Goal: Task Accomplishment & Management: Complete application form

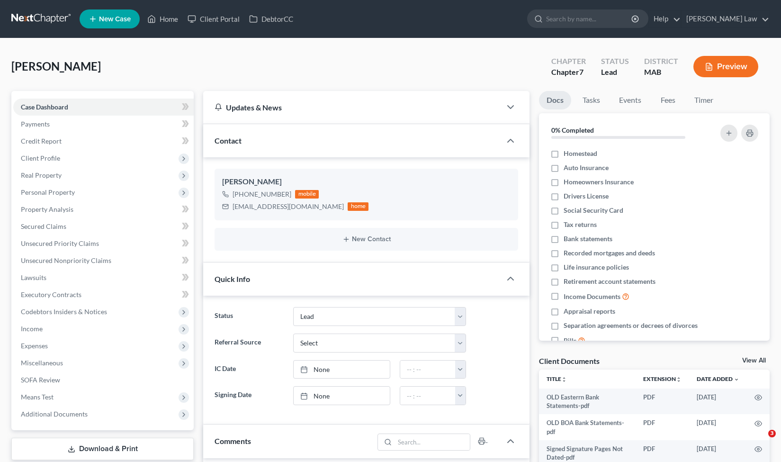
select select "10"
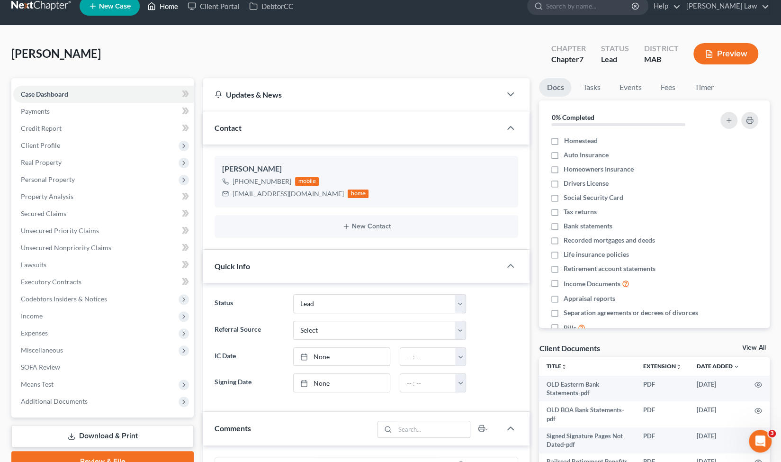
click at [160, 10] on link "Home" at bounding box center [162, 6] width 40 height 17
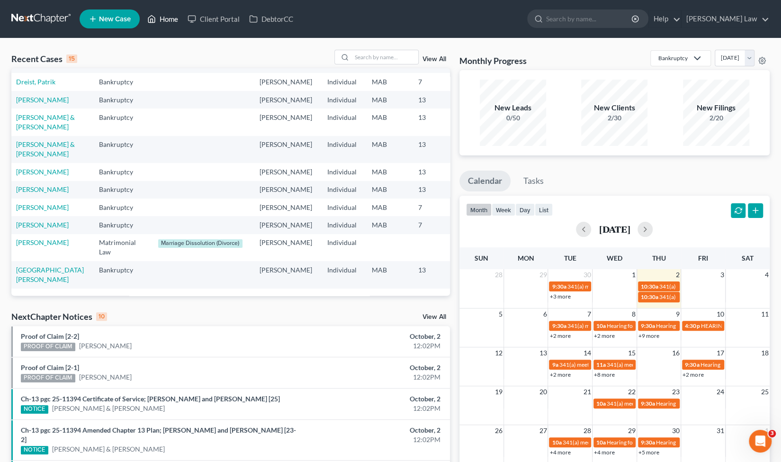
scroll to position [0, 3]
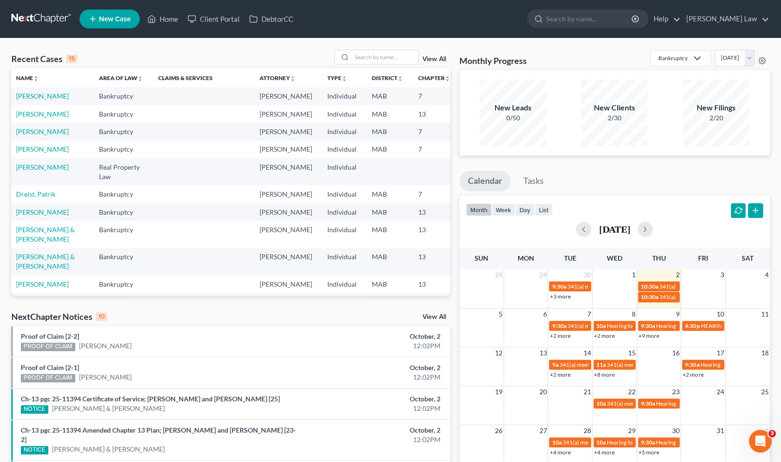
click at [386, 47] on div "Recent Cases 15 View All Name unfold_more expand_more expand_less Area of Law u…" at bounding box center [390, 365] width 781 height 654
click at [385, 53] on input "search" at bounding box center [385, 57] width 66 height 14
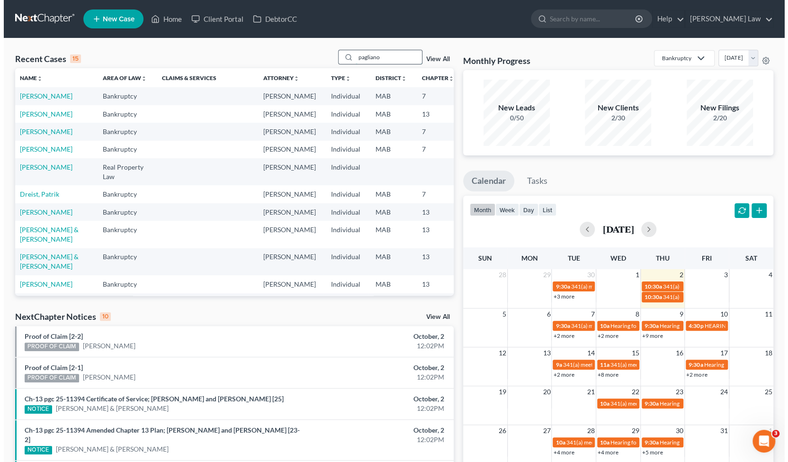
scroll to position [0, 0]
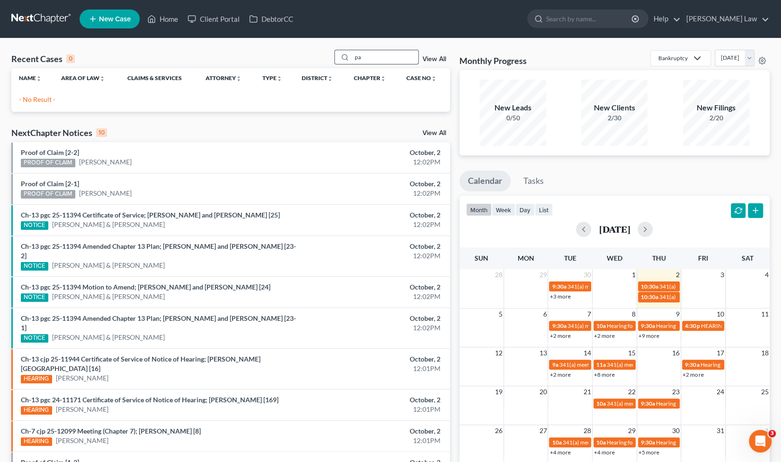
type input "p"
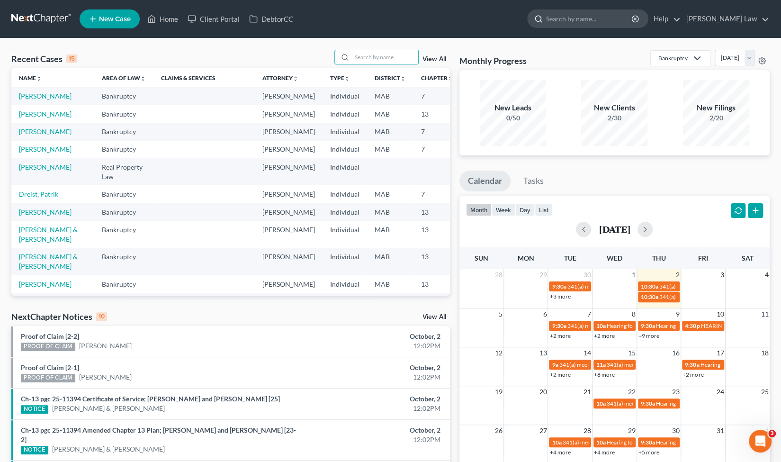
click at [542, 17] on icon at bounding box center [538, 19] width 9 height 9
click at [593, 16] on input "search" at bounding box center [589, 19] width 87 height 18
type input "pagliaro"
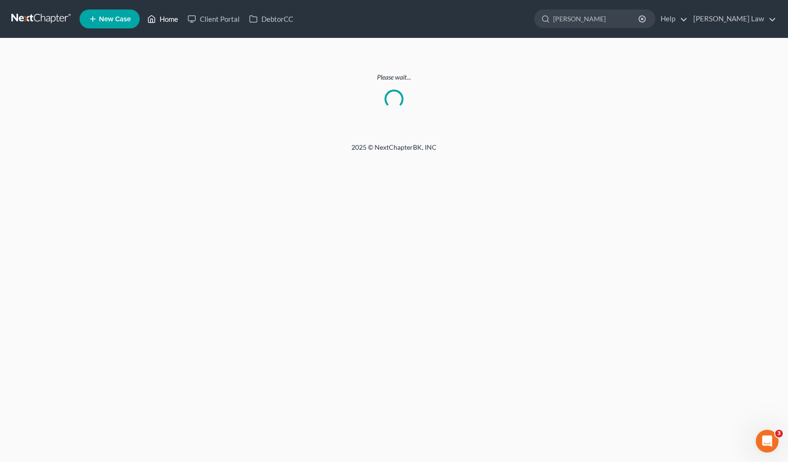
click at [176, 15] on link "Home" at bounding box center [162, 18] width 40 height 17
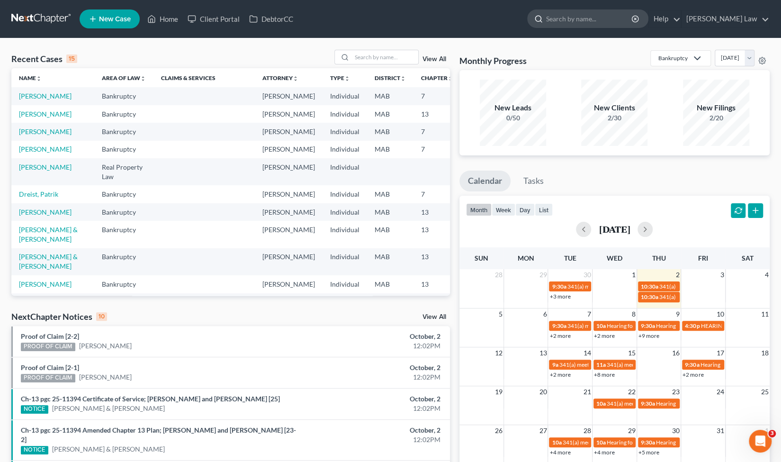
click at [626, 23] on input "search" at bounding box center [589, 19] width 87 height 18
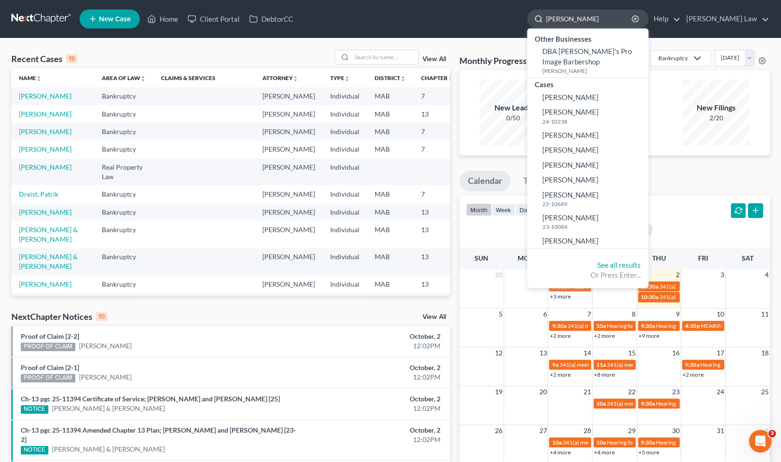
type input "[PERSON_NAME]"
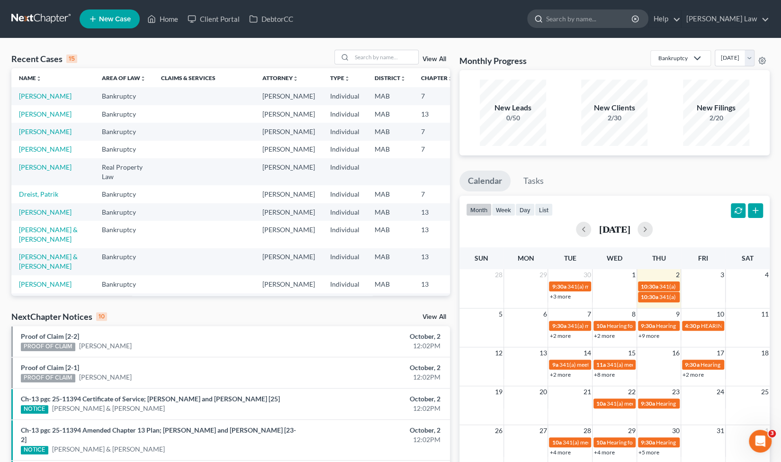
click at [616, 22] on input "search" at bounding box center [589, 19] width 87 height 18
type input "[PERSON_NAME]"
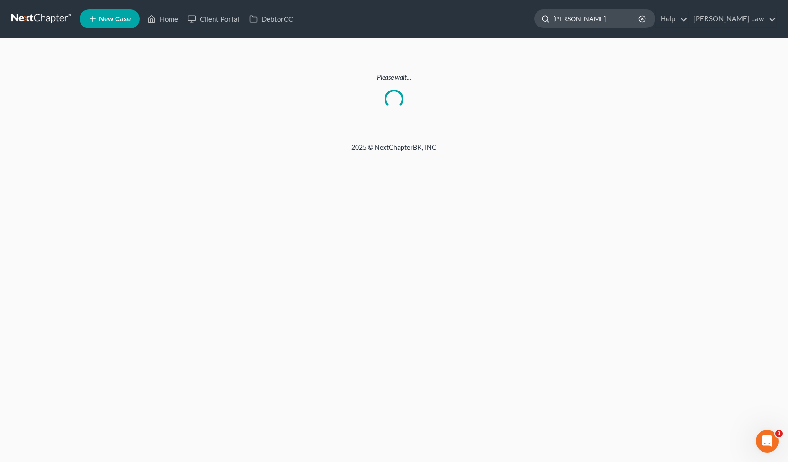
click at [633, 20] on input "[PERSON_NAME]" at bounding box center [596, 19] width 87 height 18
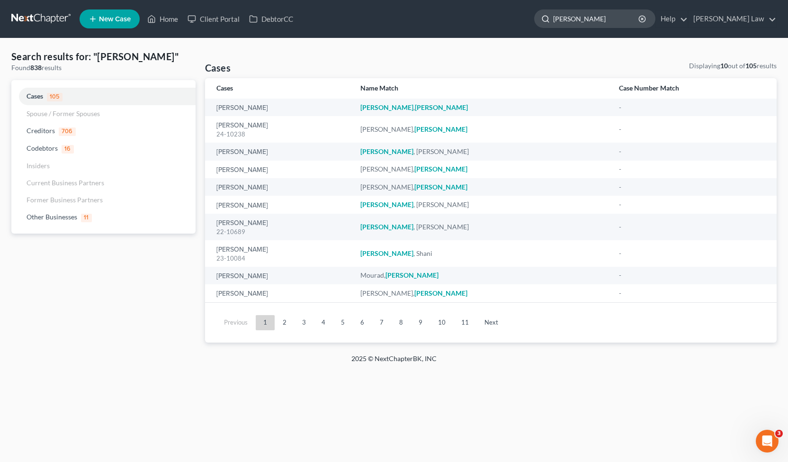
click at [639, 20] on input "[PERSON_NAME]" at bounding box center [596, 19] width 87 height 18
type input "[PERSON_NAME]"
click at [163, 218] on link "Other Businesses 11" at bounding box center [103, 217] width 184 height 18
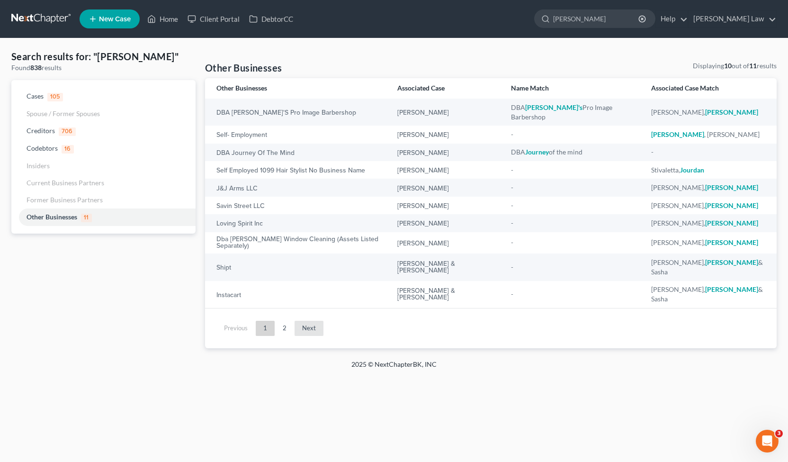
click at [305, 320] on link "Next" at bounding box center [308, 327] width 29 height 15
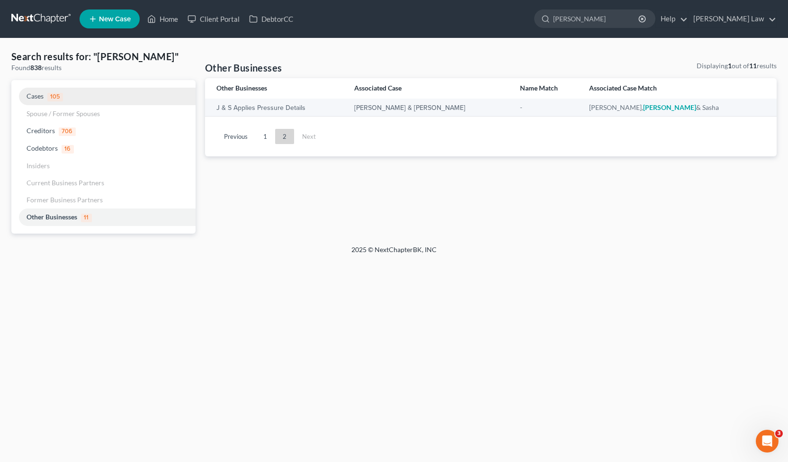
click at [101, 92] on link "Cases 105" at bounding box center [103, 97] width 184 height 18
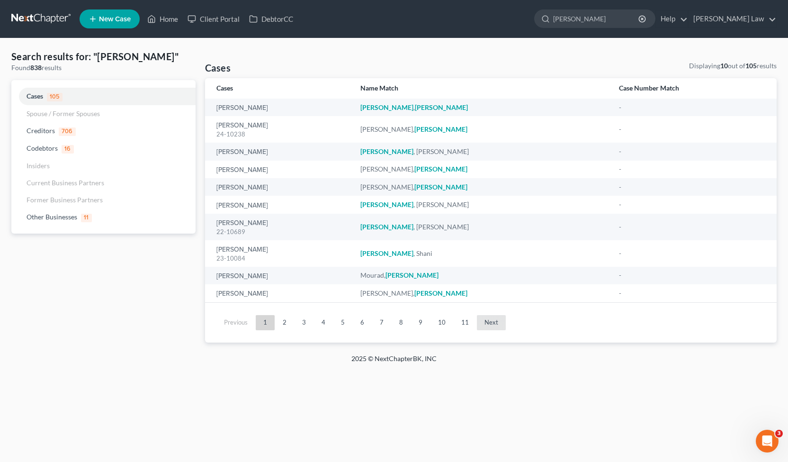
click at [489, 328] on link "Next" at bounding box center [491, 322] width 29 height 15
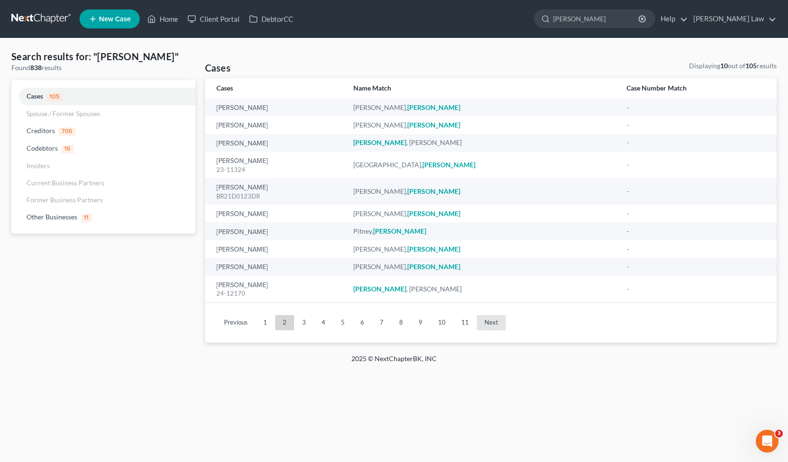
click at [489, 328] on link "Next" at bounding box center [491, 322] width 29 height 15
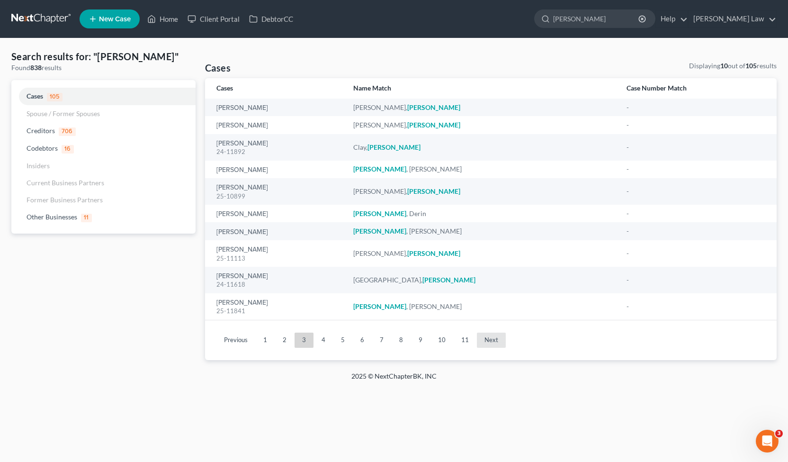
click at [489, 328] on ul "Previous 1 2 3 4 5 6 7 8 9 10 11 Next" at bounding box center [491, 340] width 556 height 25
click at [491, 336] on link "Next" at bounding box center [491, 339] width 29 height 15
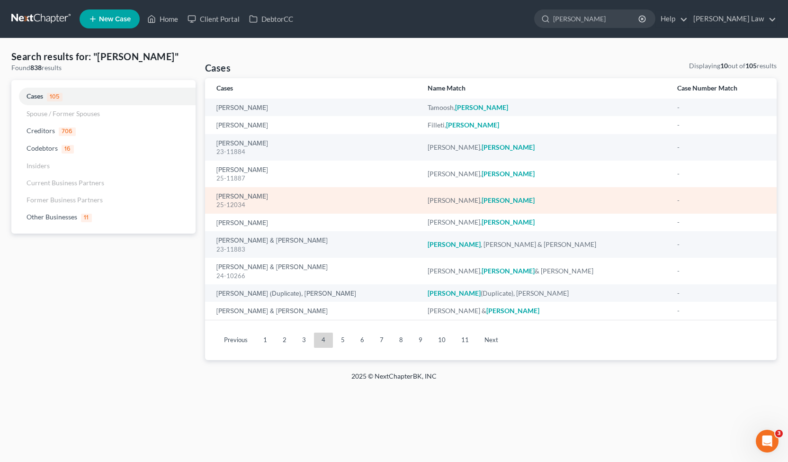
click at [434, 197] on div "[PERSON_NAME]" at bounding box center [544, 199] width 234 height 9
click at [241, 195] on link "[PERSON_NAME]" at bounding box center [242, 196] width 52 height 7
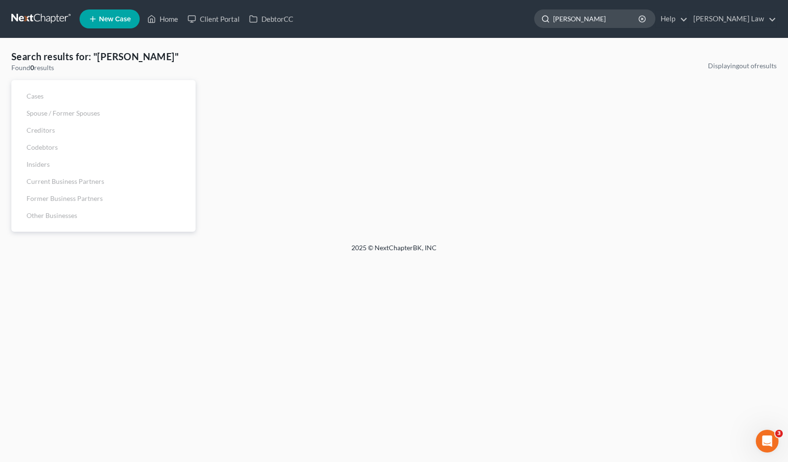
click at [631, 17] on input "[PERSON_NAME]" at bounding box center [596, 19] width 87 height 18
type input "[PERSON_NAME]"
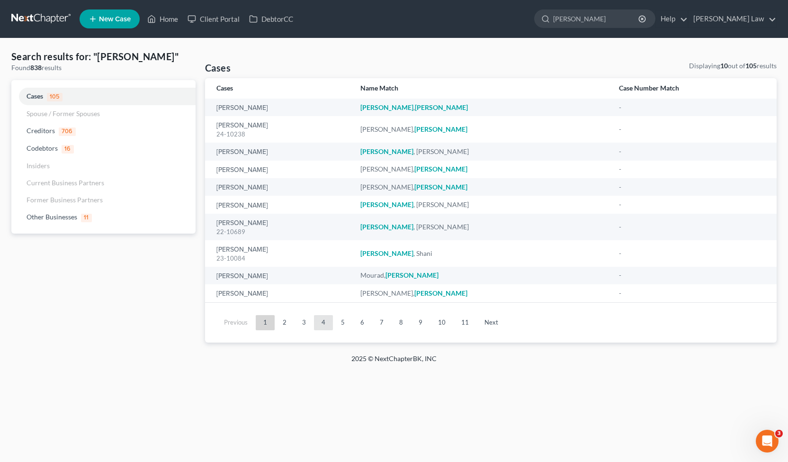
click at [317, 325] on link "4" at bounding box center [323, 322] width 19 height 15
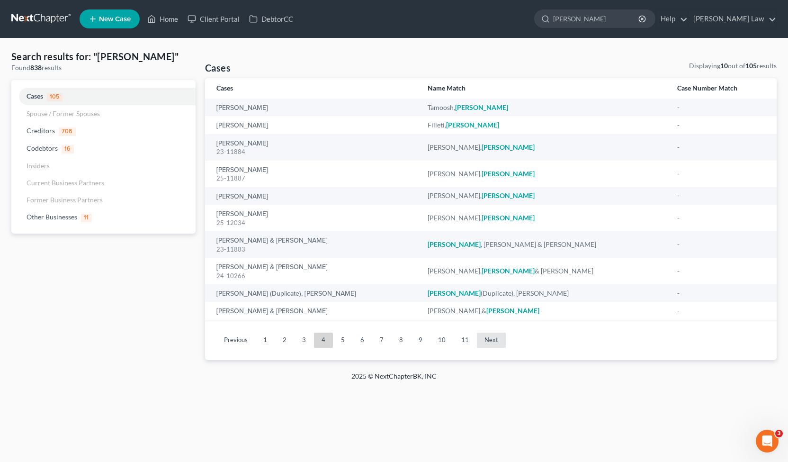
click at [488, 342] on link "Next" at bounding box center [491, 339] width 29 height 15
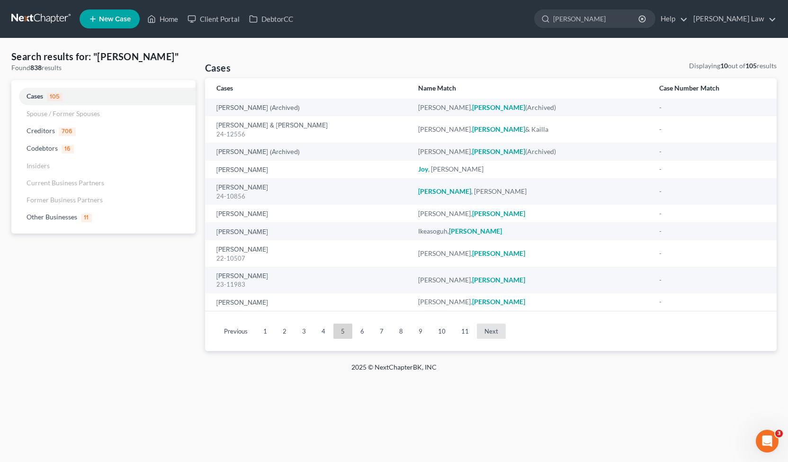
click at [488, 342] on ul "Previous 1 2 3 4 5 6 7 8 9 10 11 Next" at bounding box center [491, 331] width 556 height 25
click at [493, 332] on link "Next" at bounding box center [491, 330] width 29 height 15
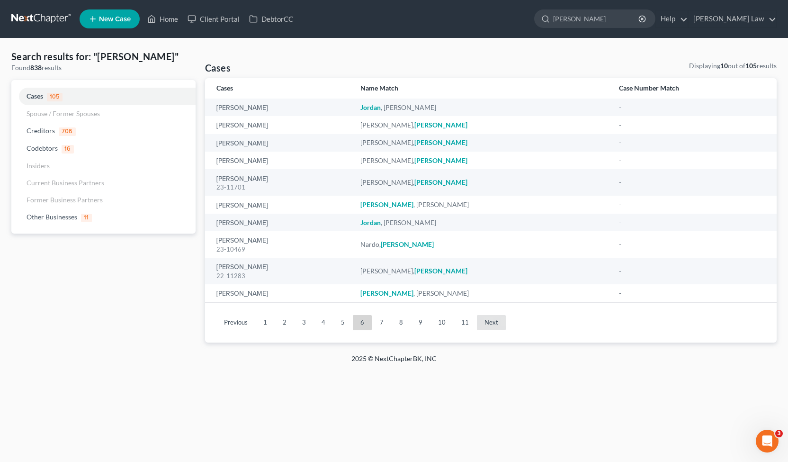
click at [493, 332] on ul "Previous 1 2 3 4 5 6 7 8 9 10 11 Next" at bounding box center [491, 322] width 556 height 25
click at [492, 324] on link "Next" at bounding box center [491, 322] width 29 height 15
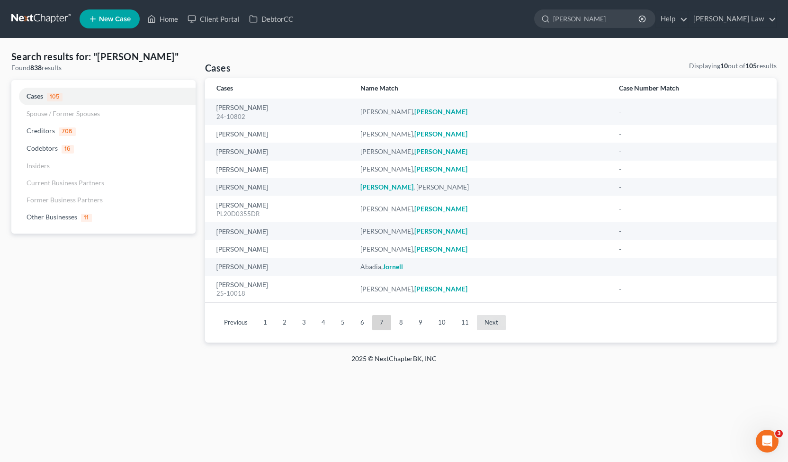
click at [492, 324] on link "Next" at bounding box center [491, 322] width 29 height 15
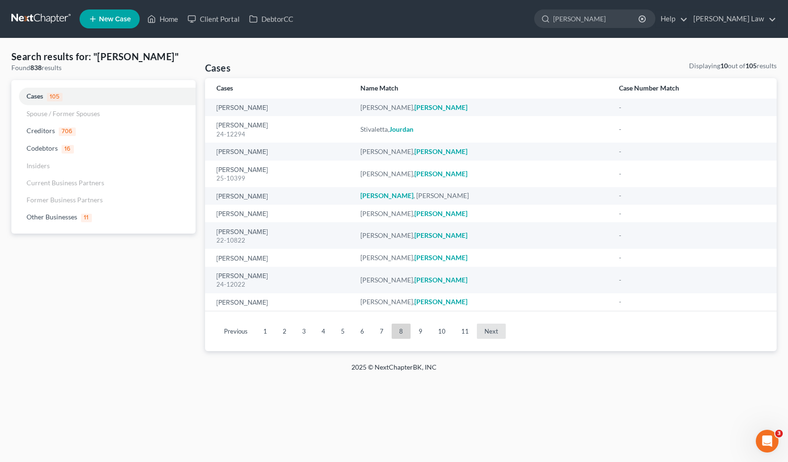
click at [492, 324] on link "Next" at bounding box center [491, 330] width 29 height 15
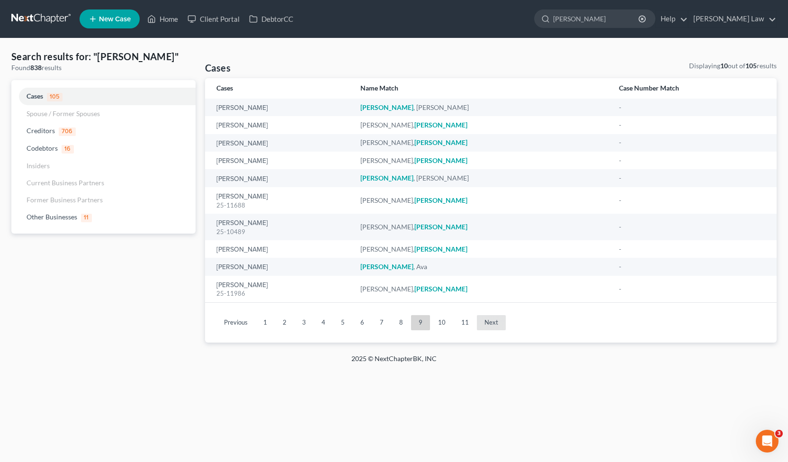
click at [492, 324] on link "Next" at bounding box center [491, 322] width 29 height 15
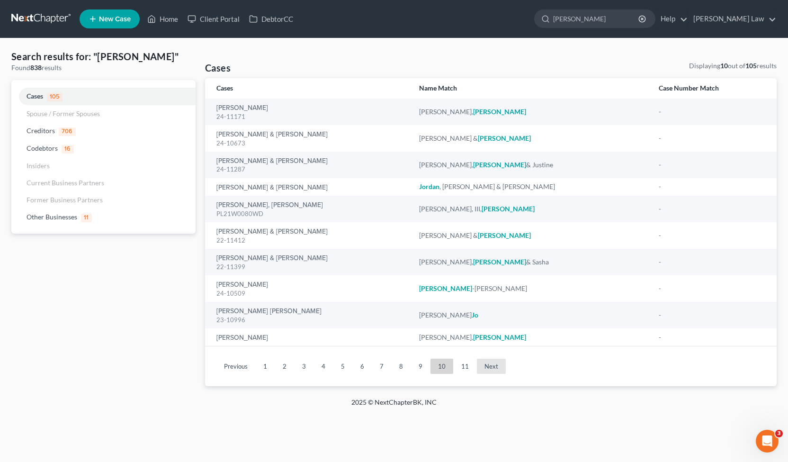
click at [485, 364] on link "Next" at bounding box center [491, 365] width 29 height 15
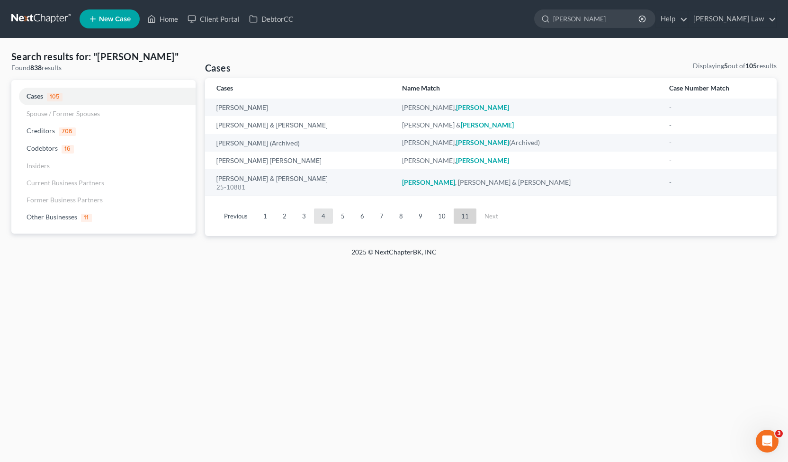
click at [322, 220] on link "4" at bounding box center [323, 215] width 19 height 15
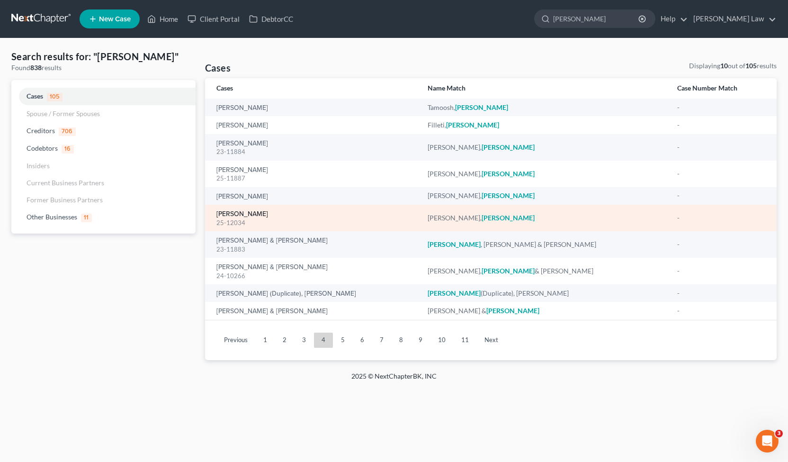
click at [246, 213] on link "[PERSON_NAME]" at bounding box center [242, 214] width 52 height 7
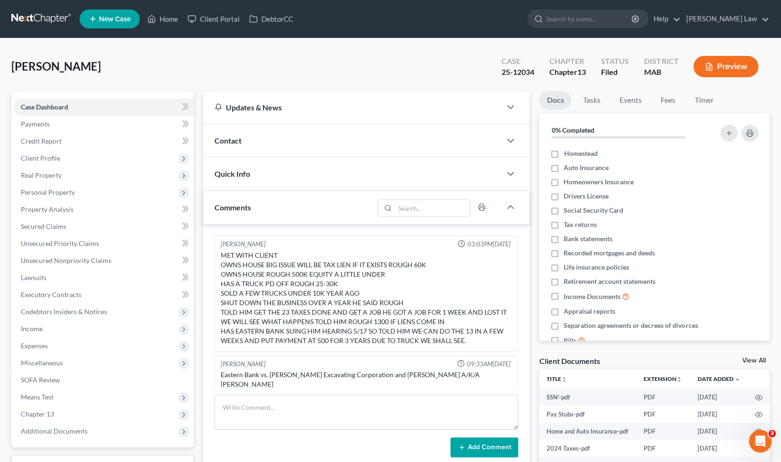
scroll to position [204, 0]
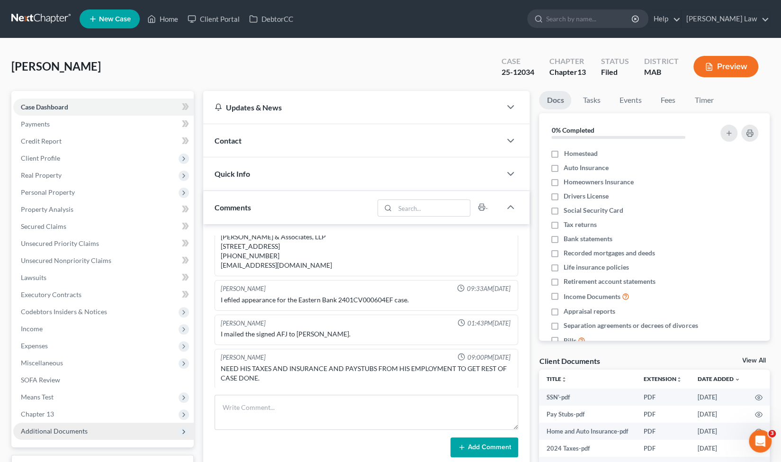
click at [71, 432] on span "Additional Documents" at bounding box center [54, 430] width 67 height 8
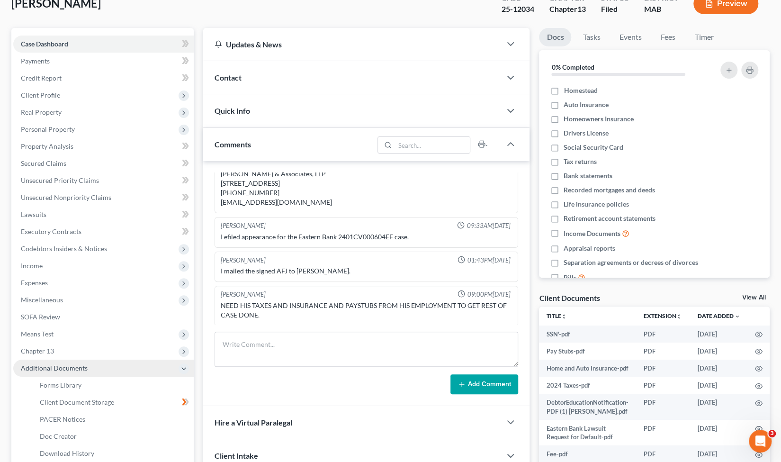
scroll to position [63, 0]
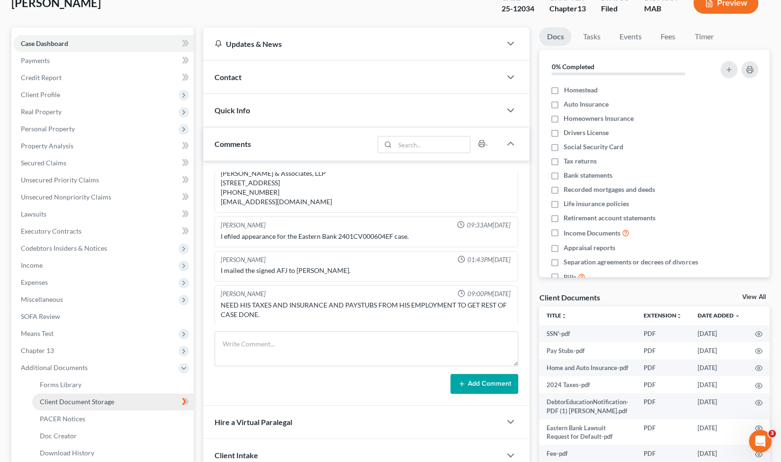
click at [93, 406] on link "Client Document Storage" at bounding box center [112, 401] width 161 height 17
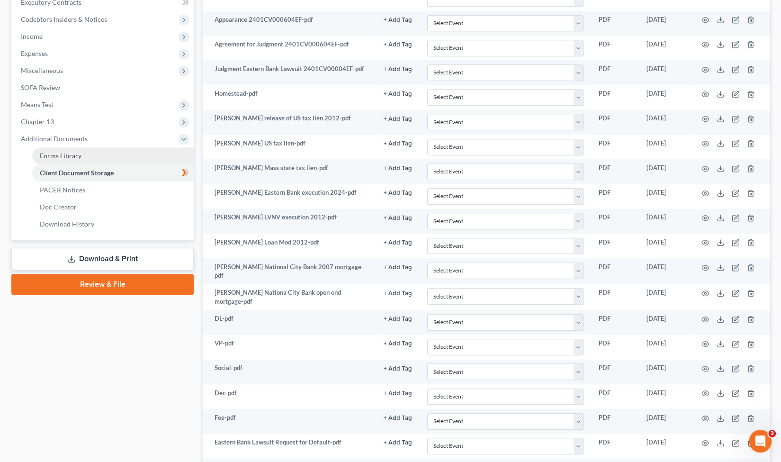
scroll to position [245, 0]
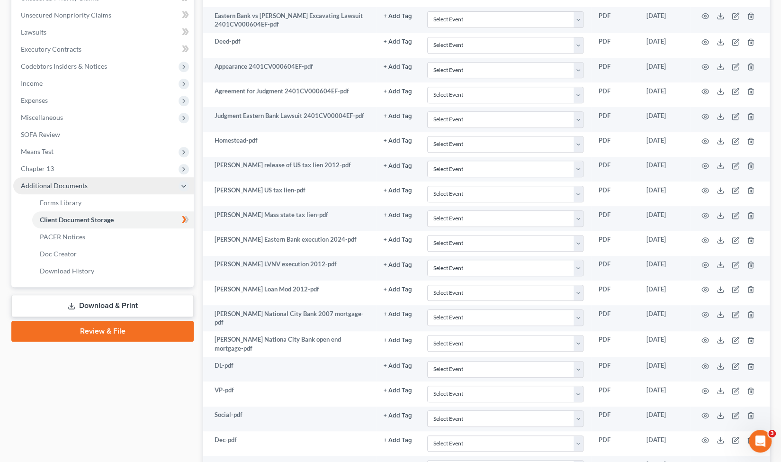
click at [75, 183] on span "Additional Documents" at bounding box center [54, 185] width 67 height 8
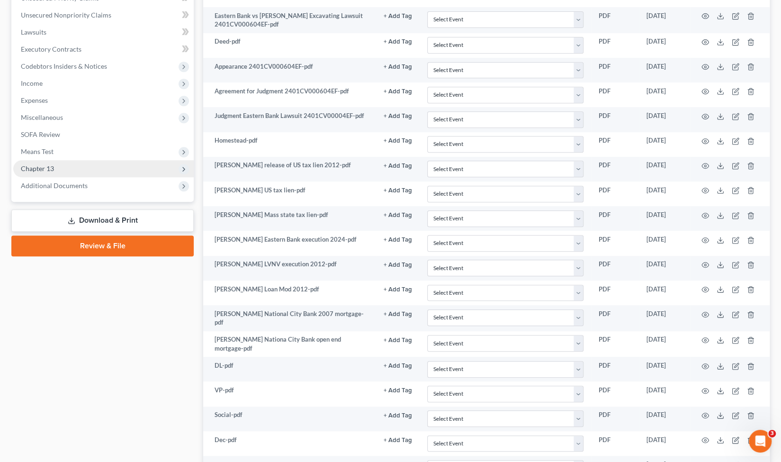
click at [119, 169] on span "Chapter 13" at bounding box center [103, 168] width 180 height 17
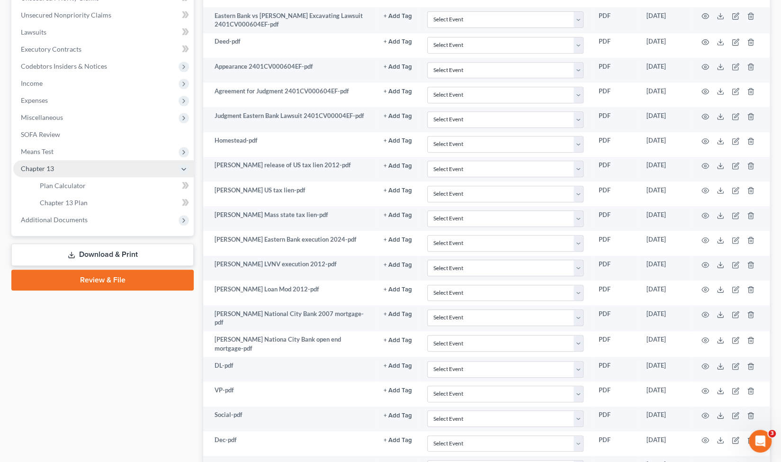
click at [119, 169] on span "Chapter 13" at bounding box center [103, 168] width 180 height 17
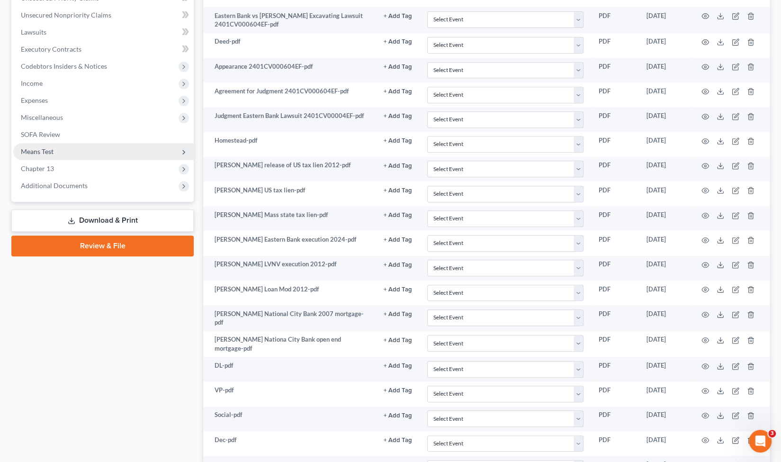
click at [98, 151] on span "Means Test" at bounding box center [103, 151] width 180 height 17
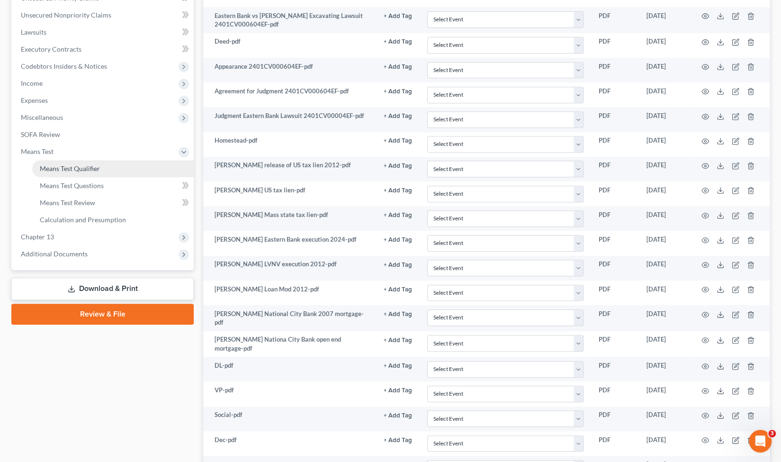
click at [106, 169] on link "Means Test Qualifier" at bounding box center [112, 168] width 161 height 17
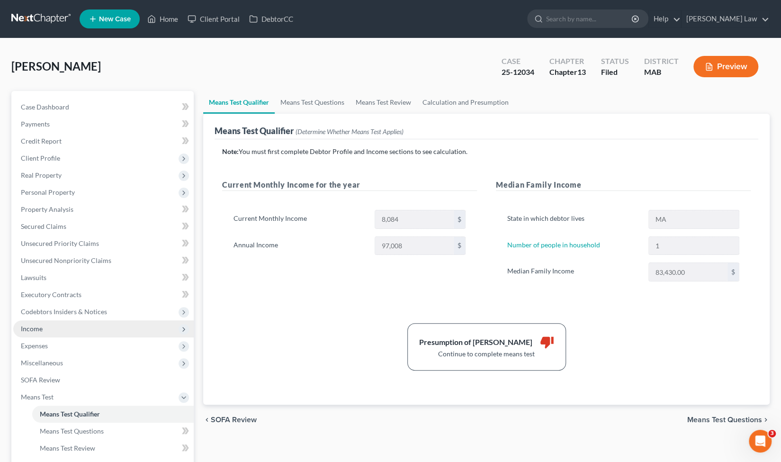
click at [50, 327] on span "Income" at bounding box center [103, 328] width 180 height 17
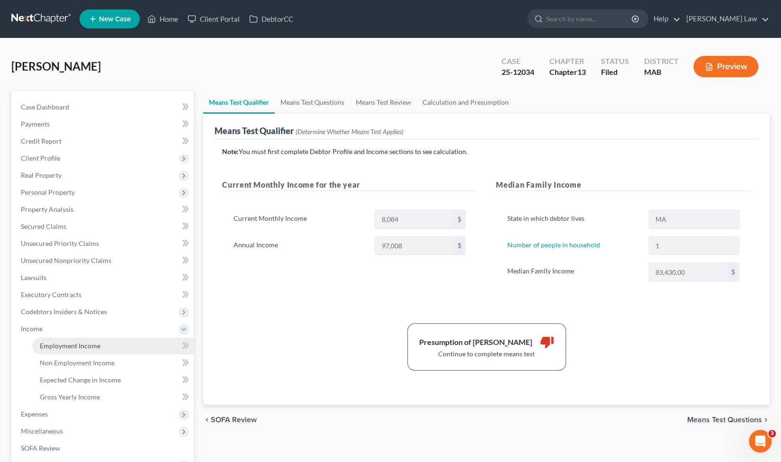
click at [72, 345] on span "Employment Income" at bounding box center [70, 345] width 61 height 8
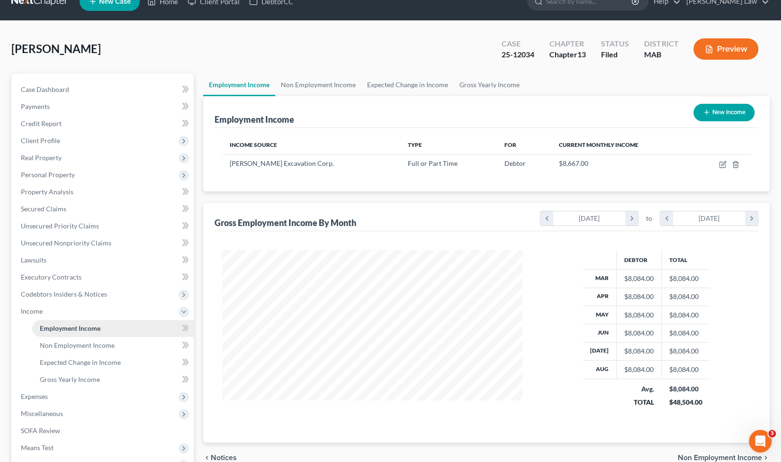
scroll to position [18, 0]
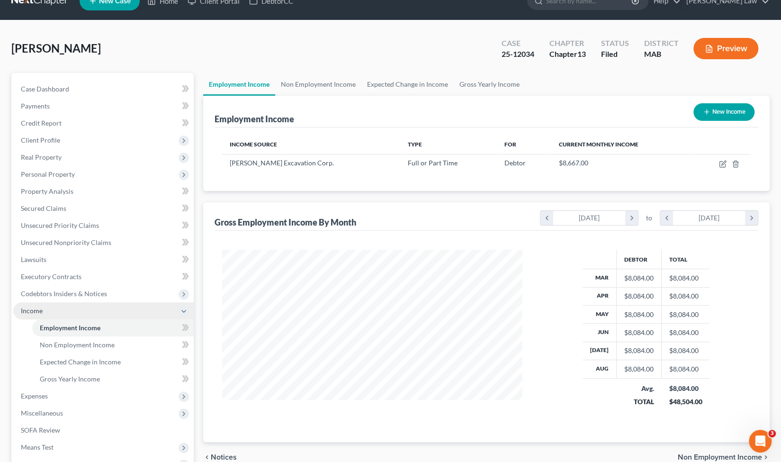
click at [91, 311] on span "Income" at bounding box center [103, 310] width 180 height 17
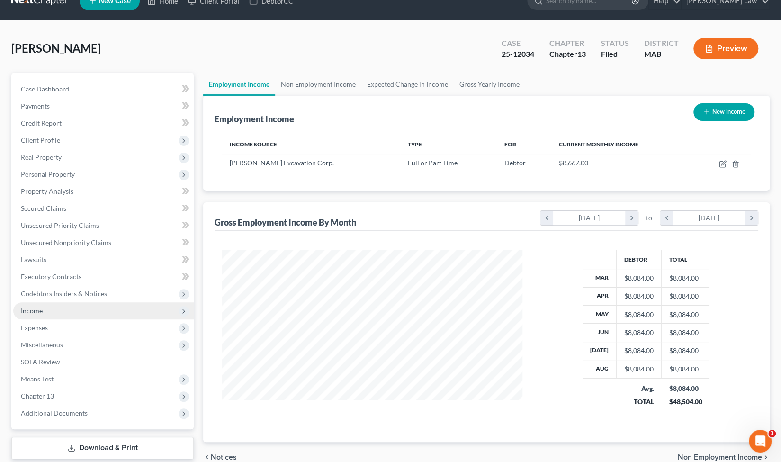
click at [97, 311] on span "Income" at bounding box center [103, 310] width 180 height 17
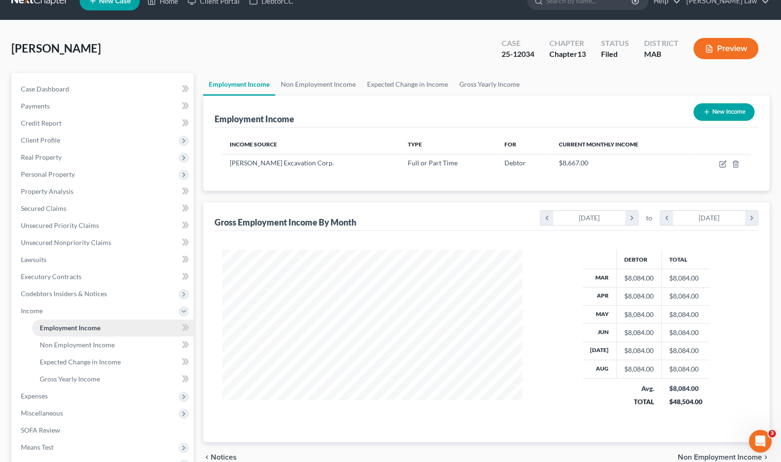
click at [96, 327] on span "Employment Income" at bounding box center [70, 327] width 61 height 8
click at [108, 345] on span "Non Employment Income" at bounding box center [77, 344] width 75 height 8
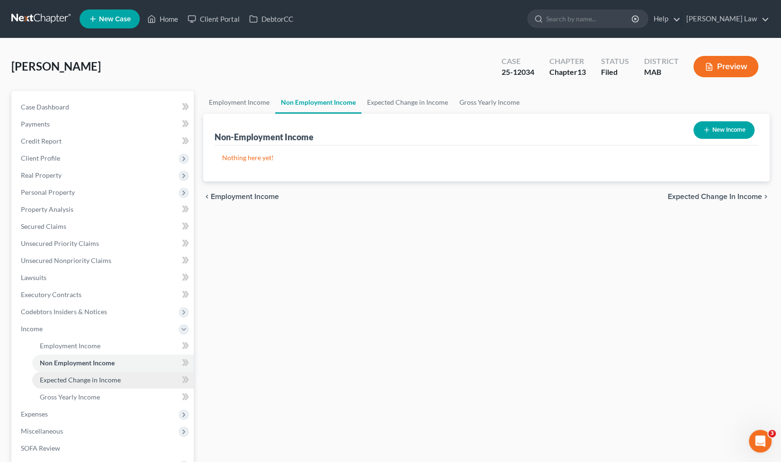
click at [99, 377] on span "Expected Change in Income" at bounding box center [80, 379] width 81 height 8
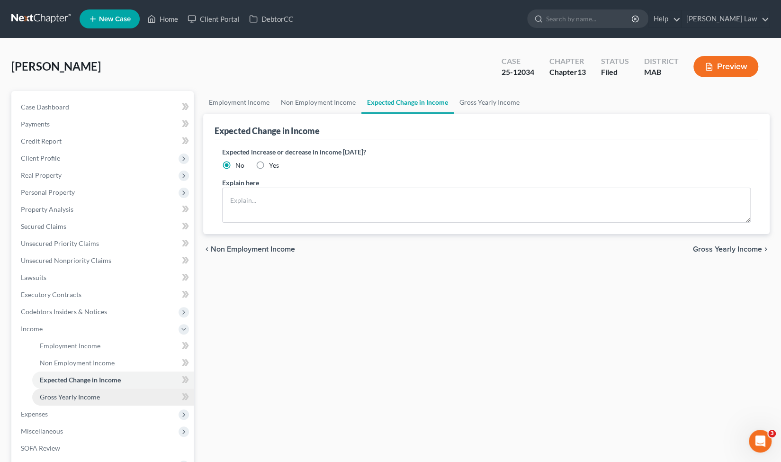
click at [99, 394] on link "Gross Yearly Income" at bounding box center [112, 396] width 161 height 17
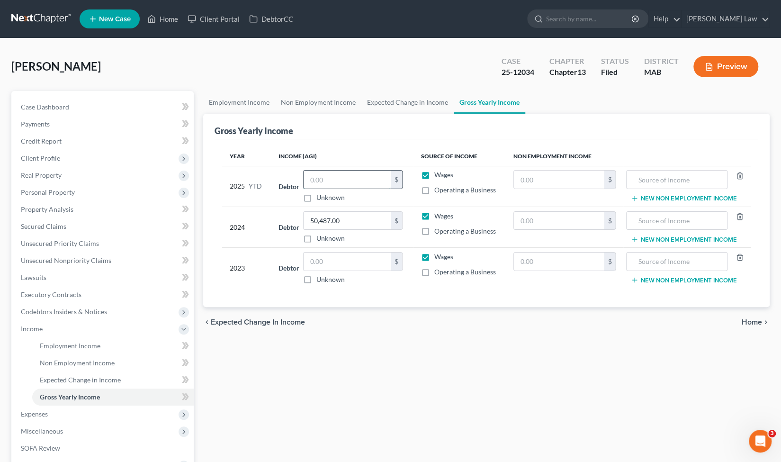
click at [331, 173] on input "text" at bounding box center [346, 179] width 87 height 18
type input "5"
type input "65,980"
click at [559, 196] on td "$" at bounding box center [564, 186] width 117 height 41
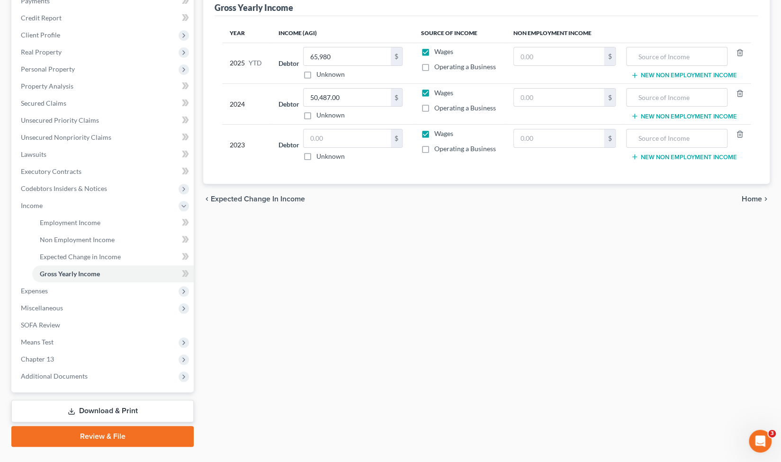
scroll to position [123, 0]
click at [87, 372] on span "Additional Documents" at bounding box center [103, 376] width 180 height 17
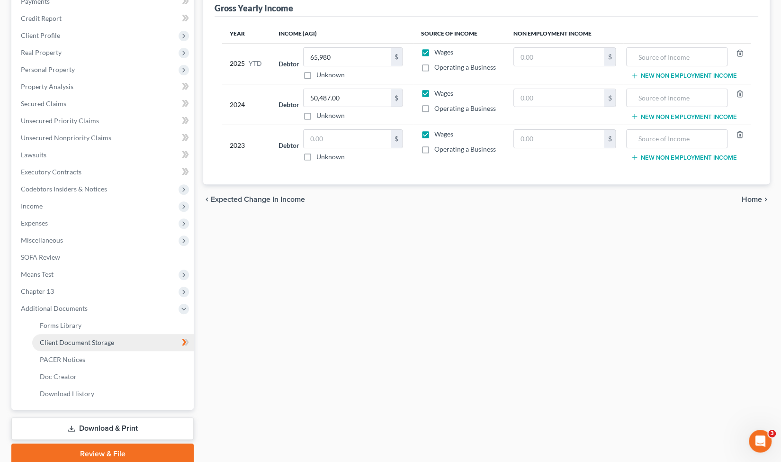
click at [87, 344] on span "Client Document Storage" at bounding box center [77, 342] width 74 height 8
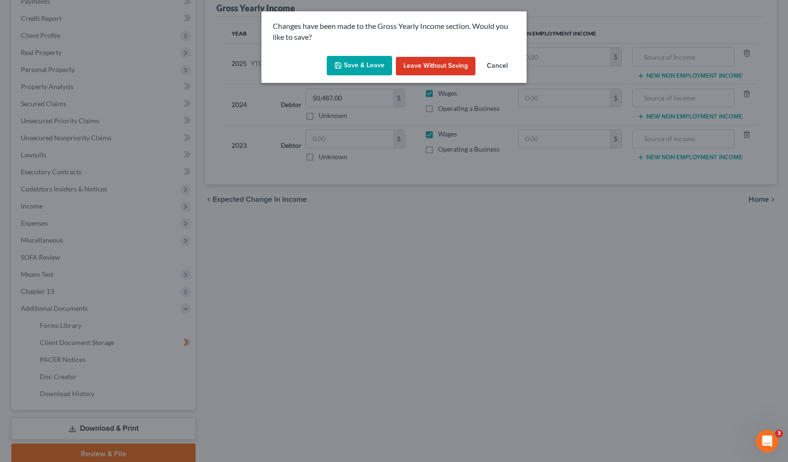
click at [353, 72] on button "Save & Leave" at bounding box center [359, 66] width 65 height 20
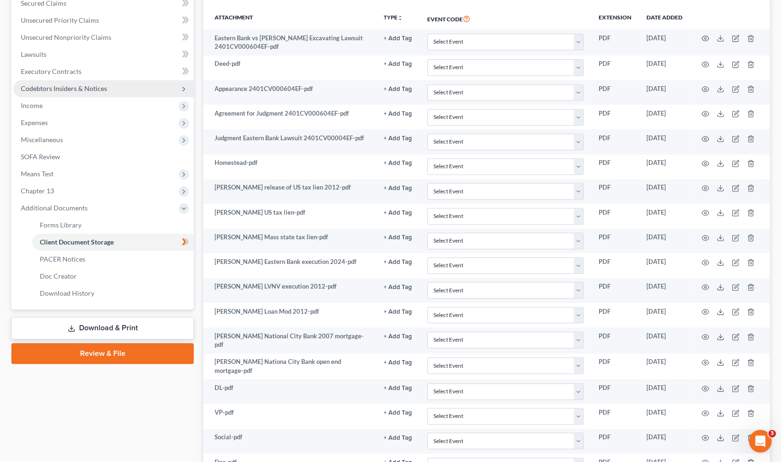
scroll to position [62, 0]
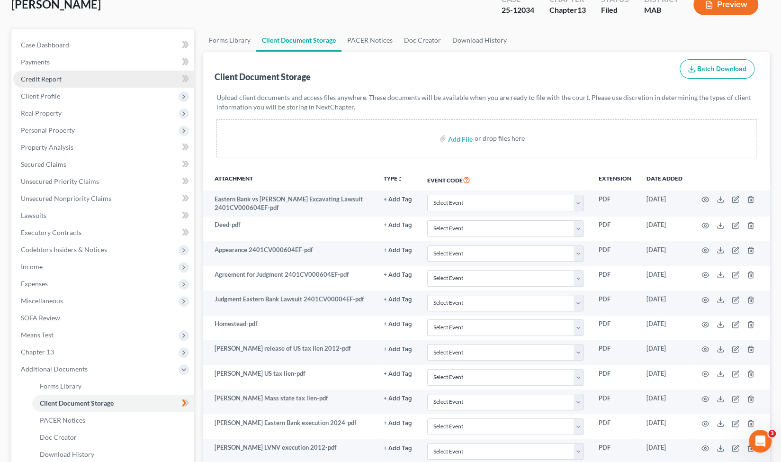
click at [67, 78] on link "Credit Report" at bounding box center [103, 79] width 180 height 17
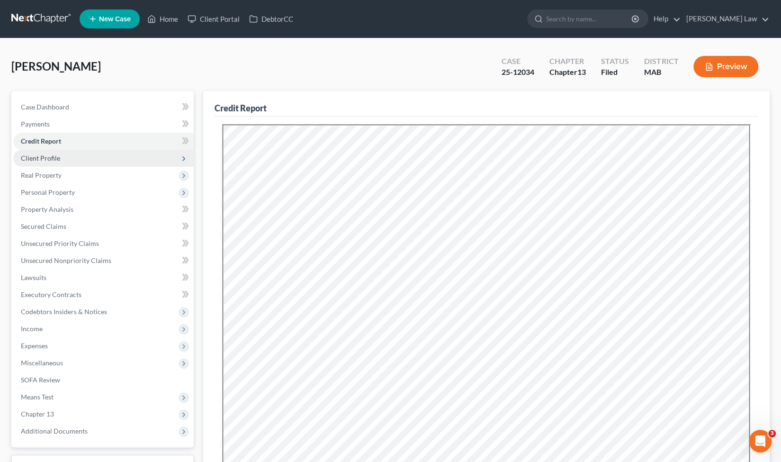
click at [51, 158] on span "Client Profile" at bounding box center [40, 158] width 39 height 8
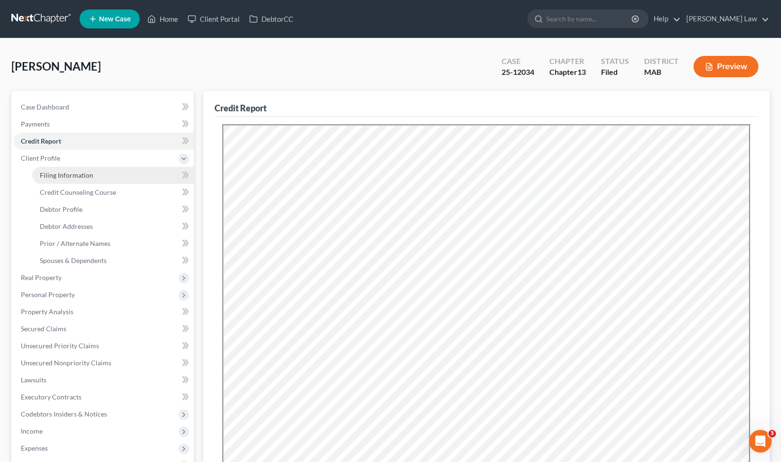
click at [84, 176] on span "Filing Information" at bounding box center [66, 175] width 53 height 8
select select "1"
select select "0"
select select "3"
select select "22"
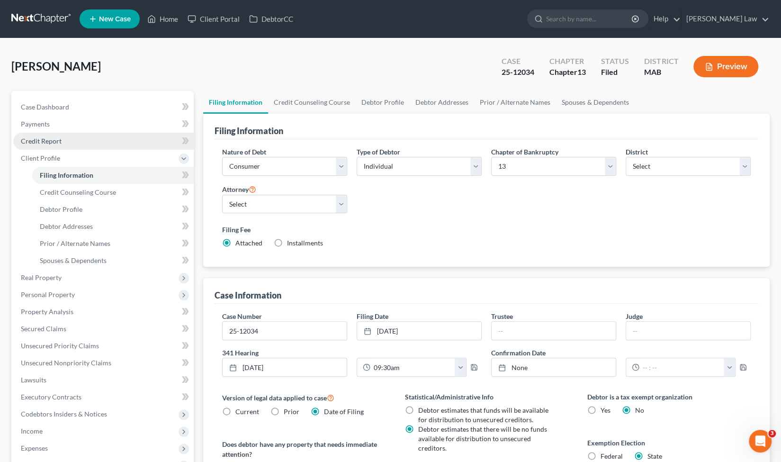
click at [111, 147] on link "Credit Report" at bounding box center [103, 141] width 180 height 17
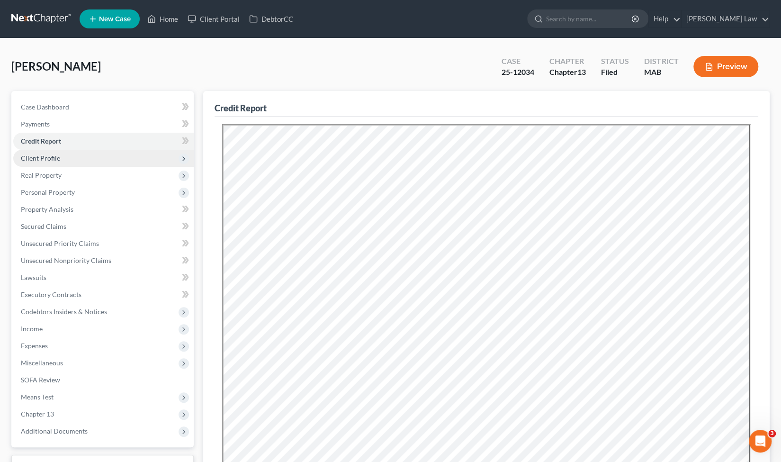
click at [102, 158] on span "Client Profile" at bounding box center [103, 158] width 180 height 17
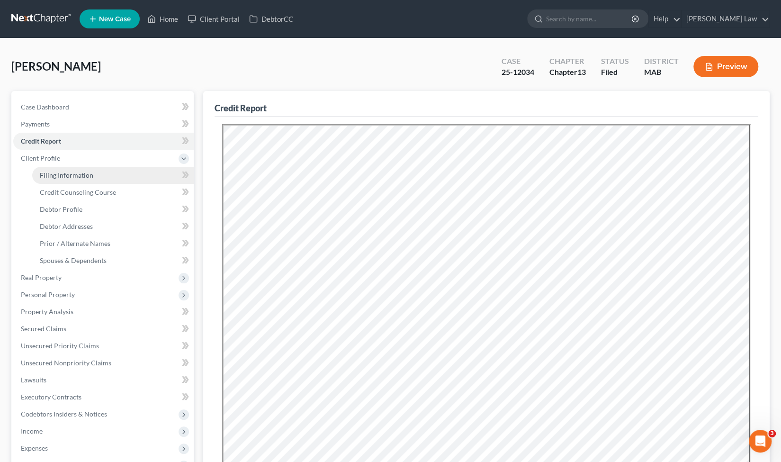
click at [98, 178] on link "Filing Information" at bounding box center [112, 175] width 161 height 17
select select "1"
select select "0"
select select "3"
select select "39"
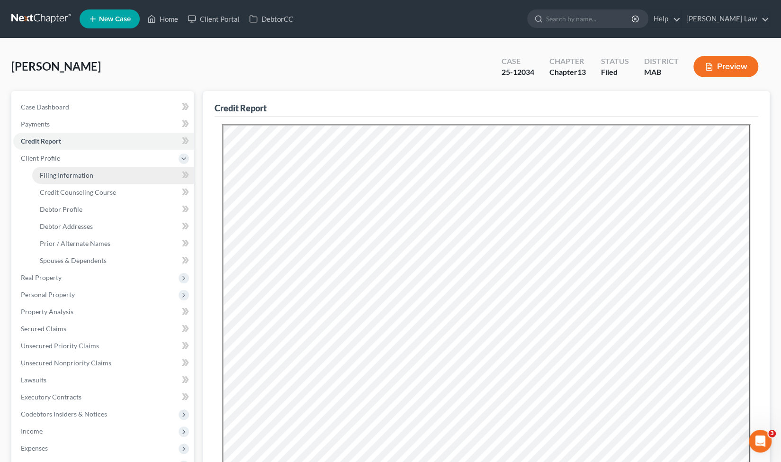
select select "0"
select select "22"
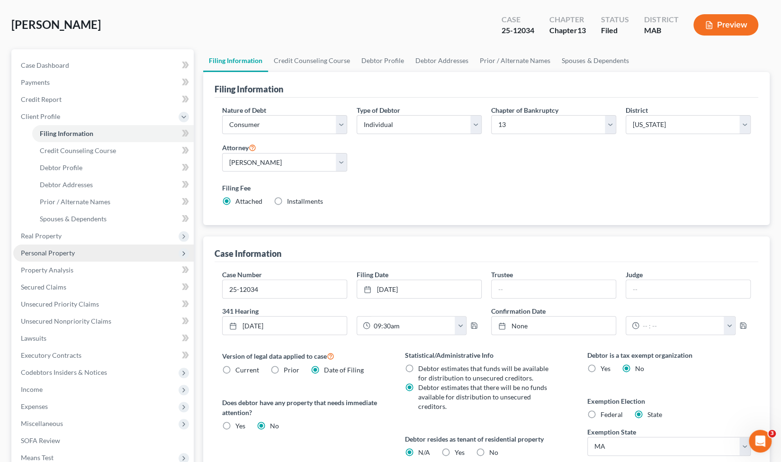
scroll to position [96, 0]
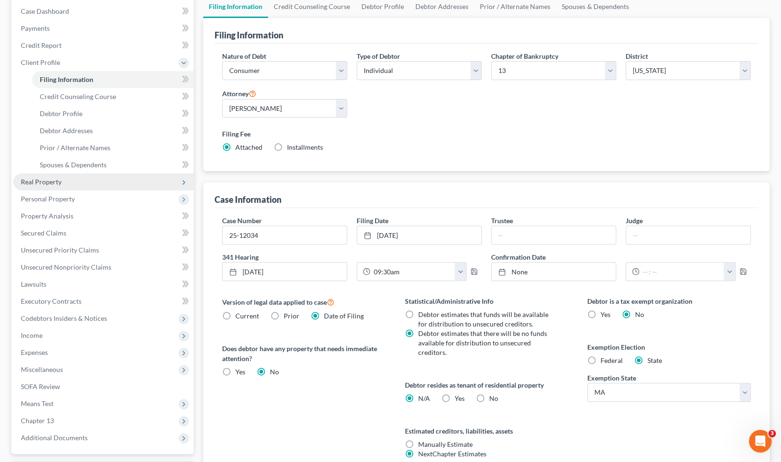
click at [104, 187] on span "Real Property" at bounding box center [103, 181] width 180 height 17
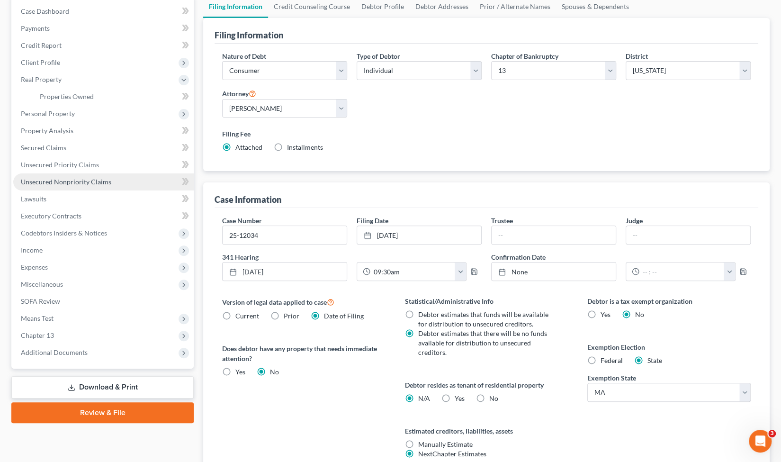
scroll to position [60, 0]
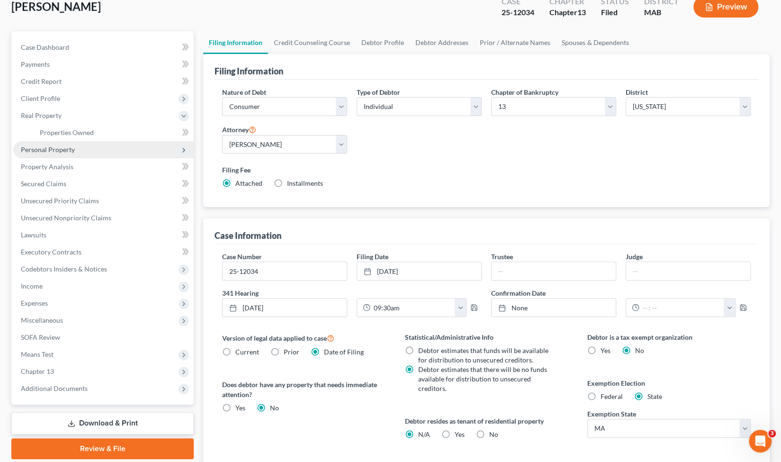
click at [103, 155] on span "Personal Property" at bounding box center [103, 149] width 180 height 17
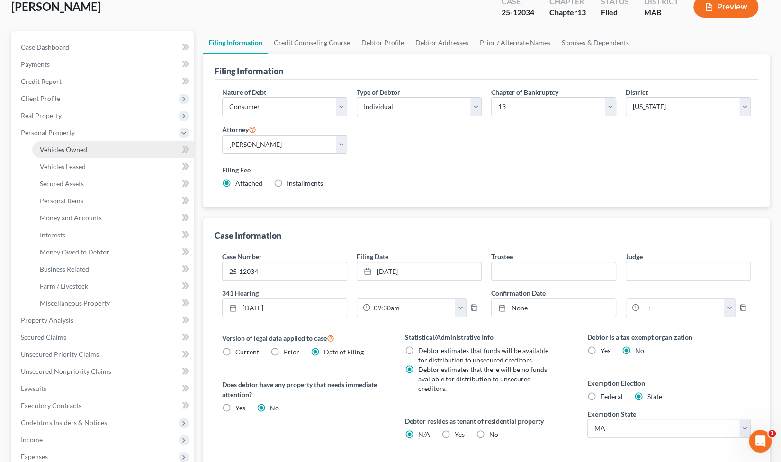
click at [98, 150] on link "Vehicles Owned" at bounding box center [112, 149] width 161 height 17
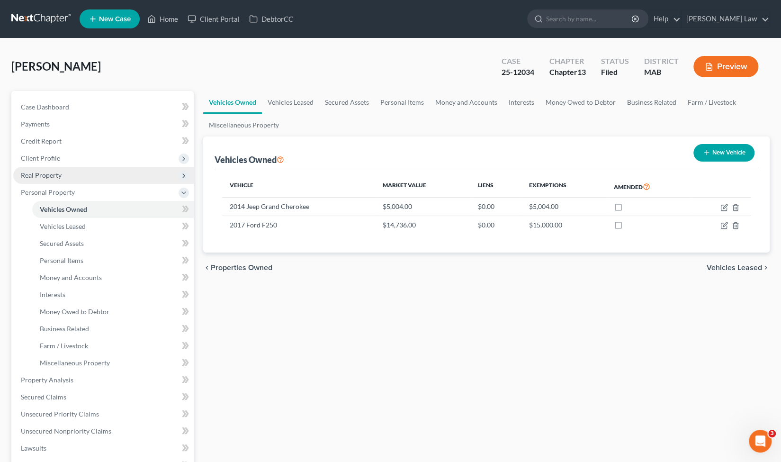
click at [59, 175] on span "Real Property" at bounding box center [41, 175] width 41 height 8
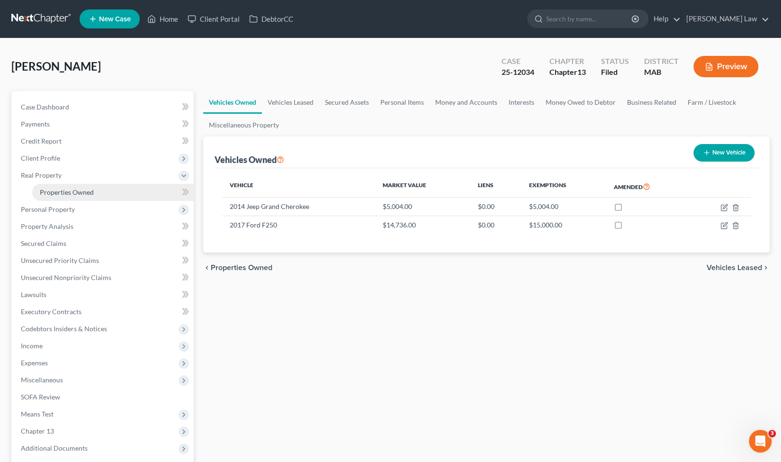
click at [91, 196] on link "Properties Owned" at bounding box center [112, 192] width 161 height 17
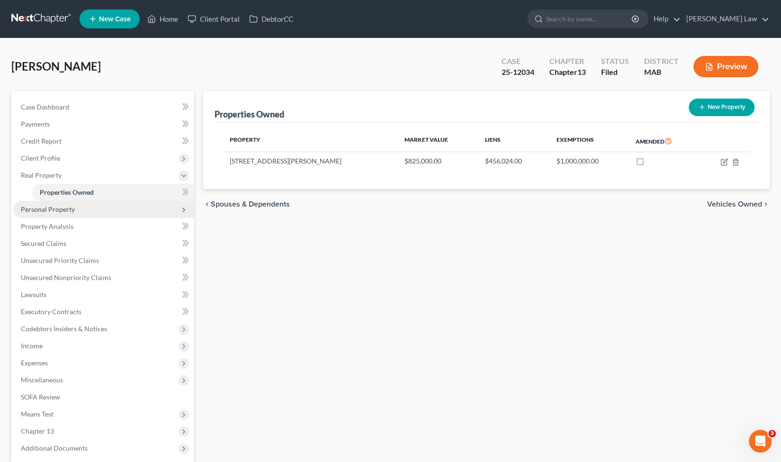
click at [87, 213] on span "Personal Property" at bounding box center [103, 209] width 180 height 17
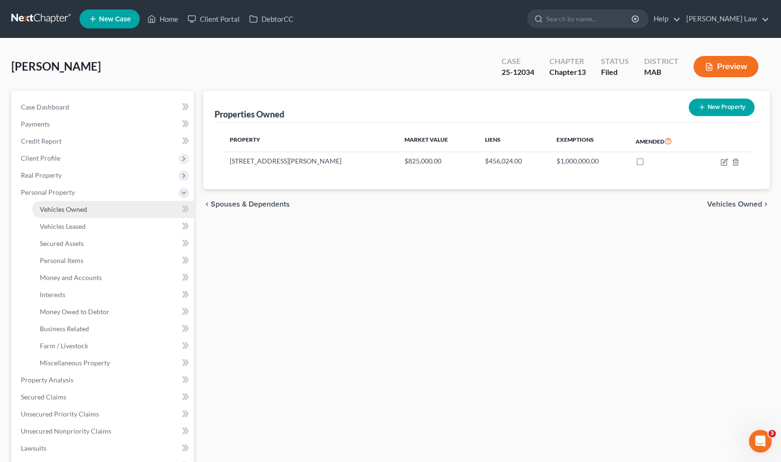
click at [92, 208] on link "Vehicles Owned" at bounding box center [112, 209] width 161 height 17
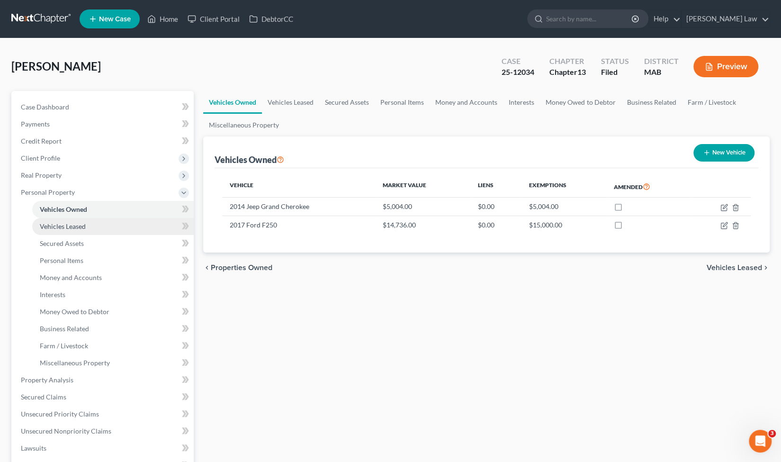
click at [93, 224] on link "Vehicles Leased" at bounding box center [112, 226] width 161 height 17
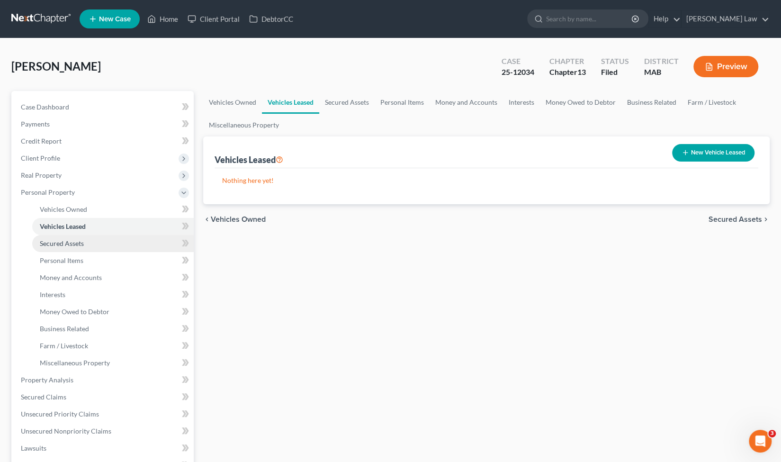
click at [96, 244] on link "Secured Assets" at bounding box center [112, 243] width 161 height 17
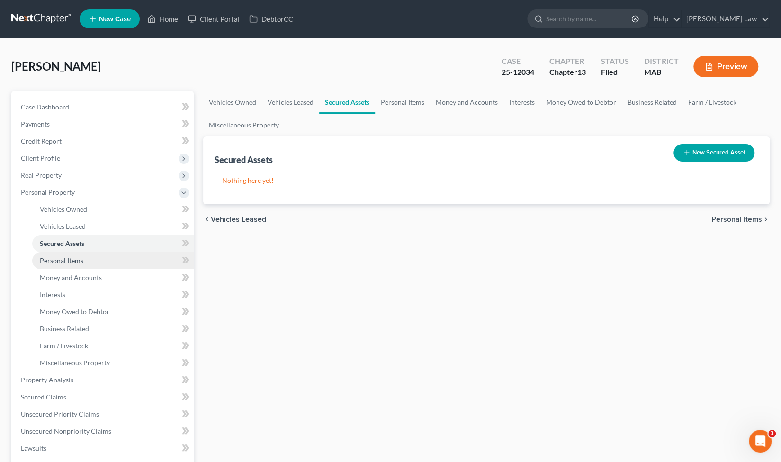
click at [95, 261] on link "Personal Items" at bounding box center [112, 260] width 161 height 17
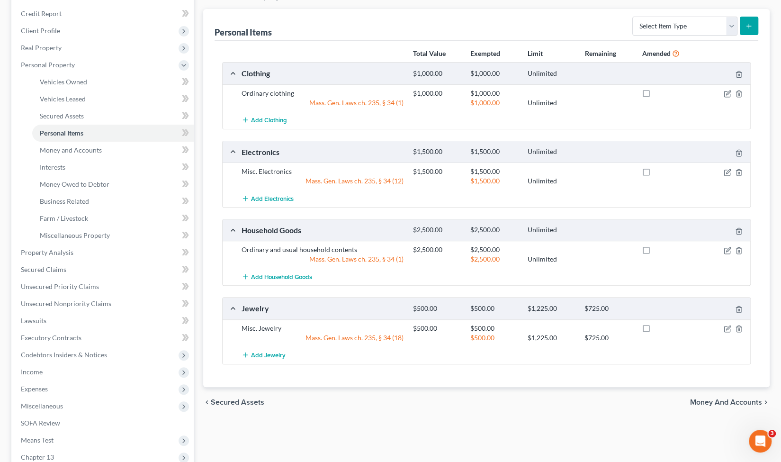
scroll to position [139, 0]
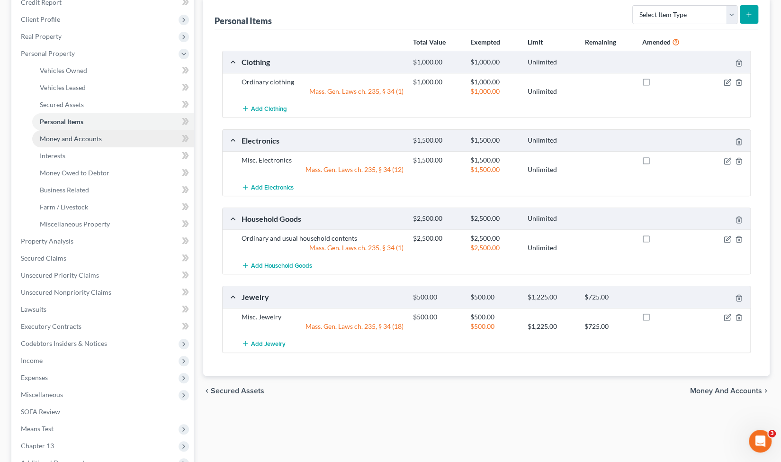
click at [82, 135] on span "Money and Accounts" at bounding box center [71, 138] width 62 height 8
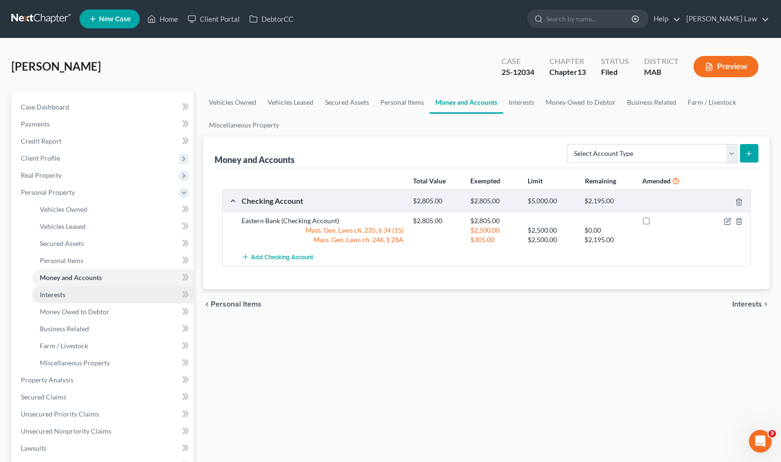
click at [89, 293] on link "Interests" at bounding box center [112, 294] width 161 height 17
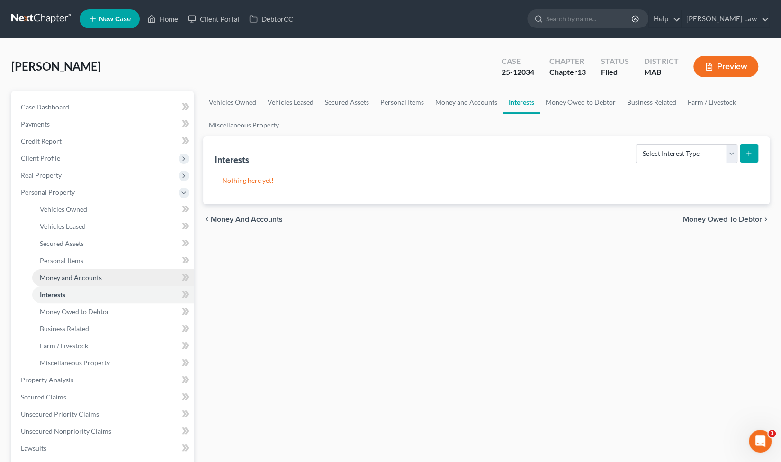
click at [122, 275] on link "Money and Accounts" at bounding box center [112, 277] width 161 height 17
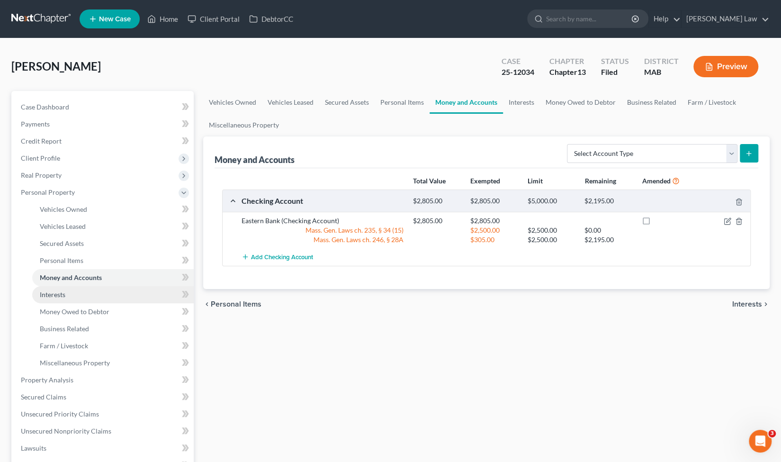
click at [107, 292] on link "Interests" at bounding box center [112, 294] width 161 height 17
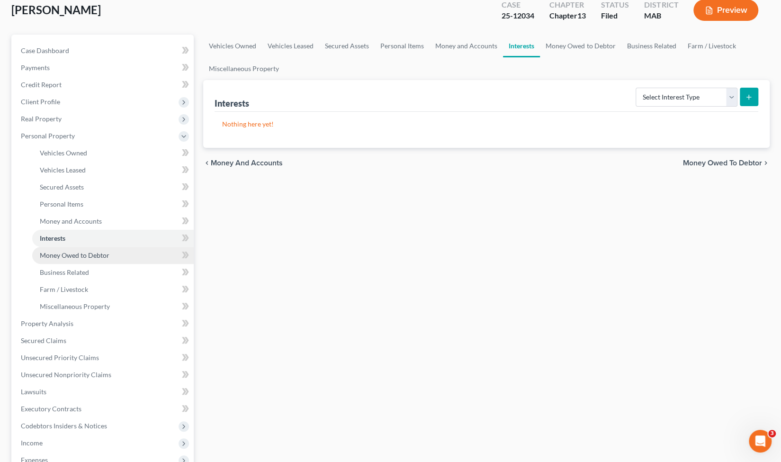
scroll to position [57, 0]
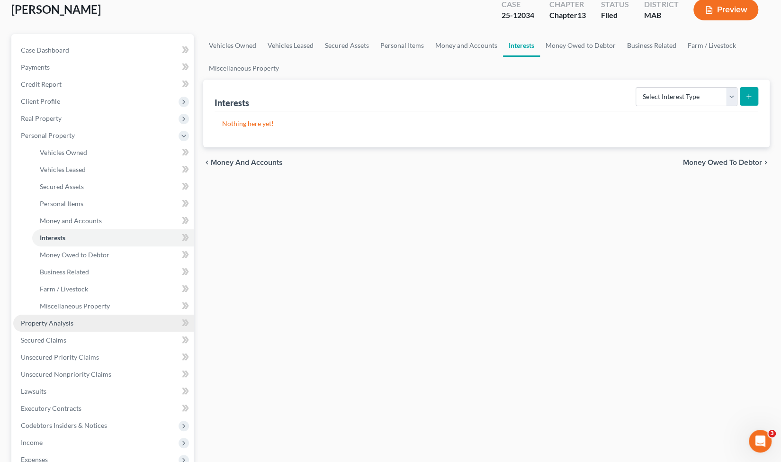
click at [80, 325] on link "Property Analysis" at bounding box center [103, 322] width 180 height 17
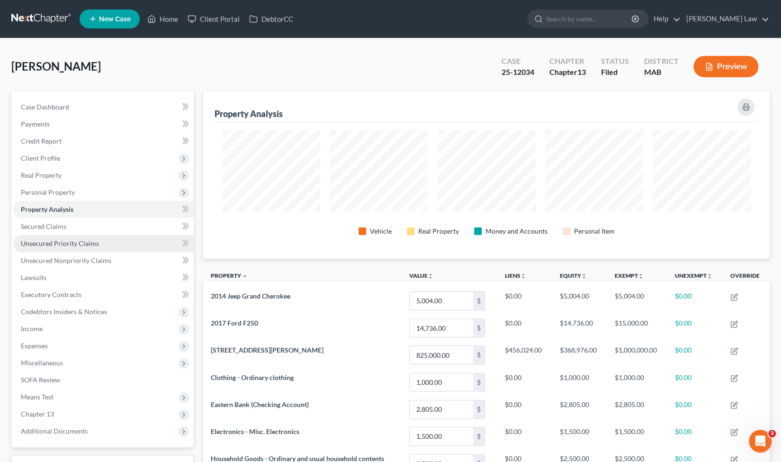
click at [86, 242] on span "Unsecured Priority Claims" at bounding box center [60, 243] width 78 height 8
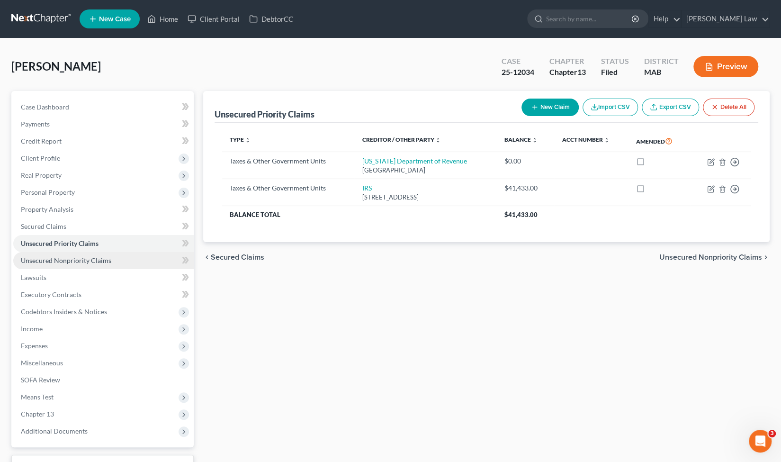
click at [94, 260] on span "Unsecured Nonpriority Claims" at bounding box center [66, 260] width 90 height 8
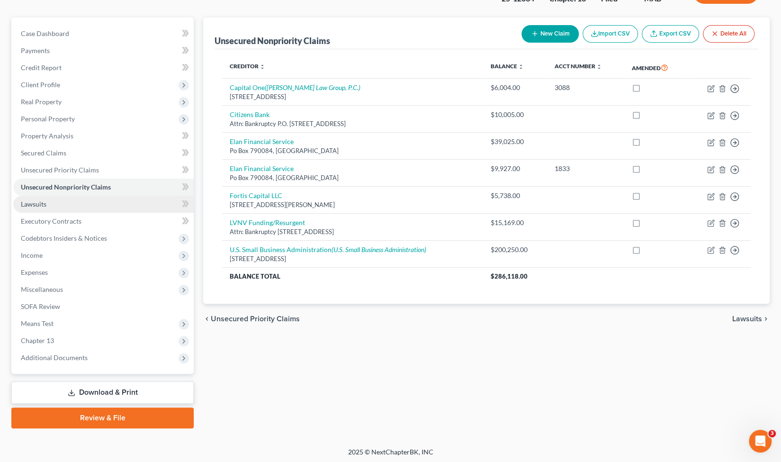
scroll to position [74, 0]
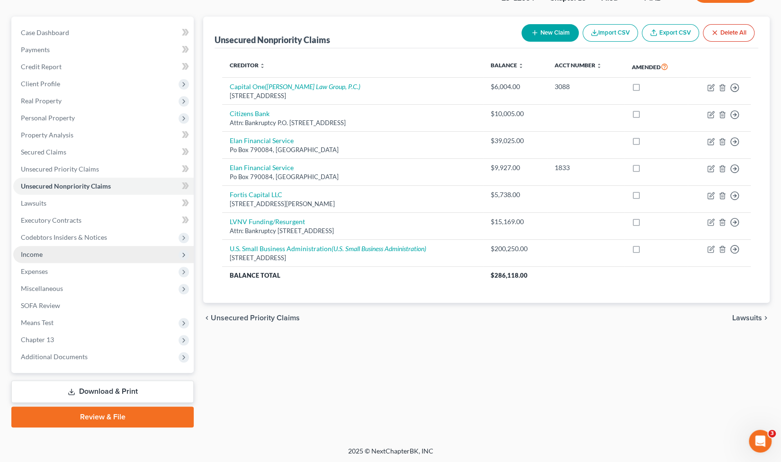
click at [69, 255] on span "Income" at bounding box center [103, 254] width 180 height 17
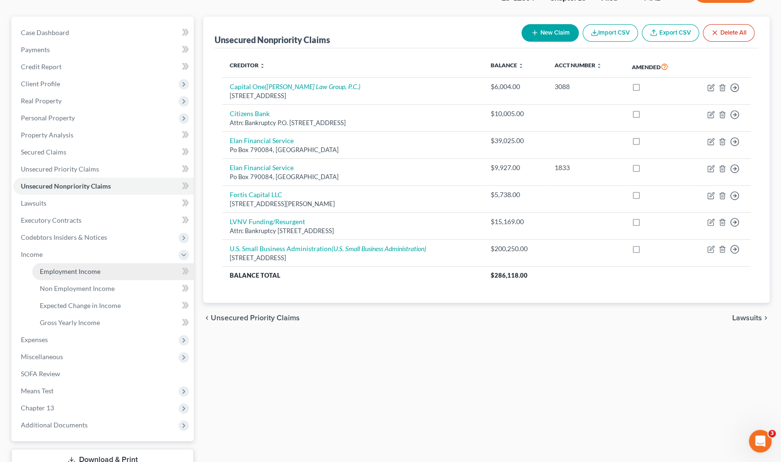
click at [78, 270] on span "Employment Income" at bounding box center [70, 271] width 61 height 8
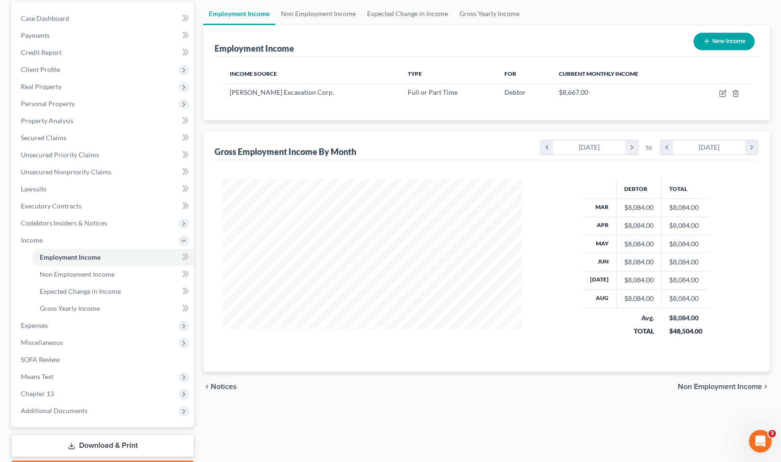
scroll to position [142, 0]
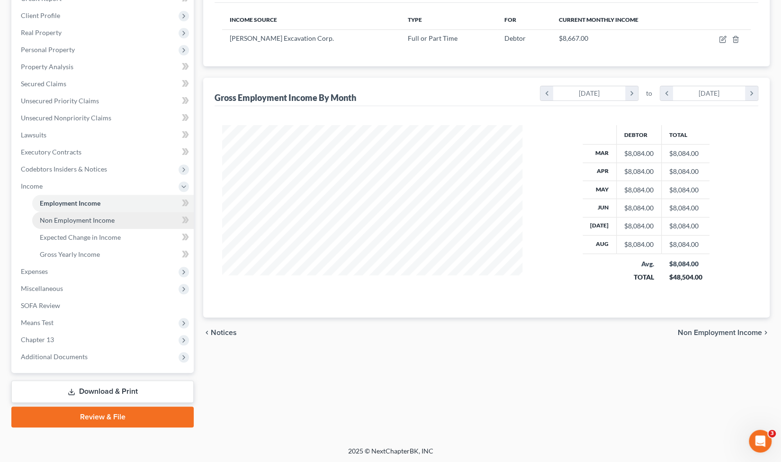
click at [123, 220] on link "Non Employment Income" at bounding box center [112, 220] width 161 height 17
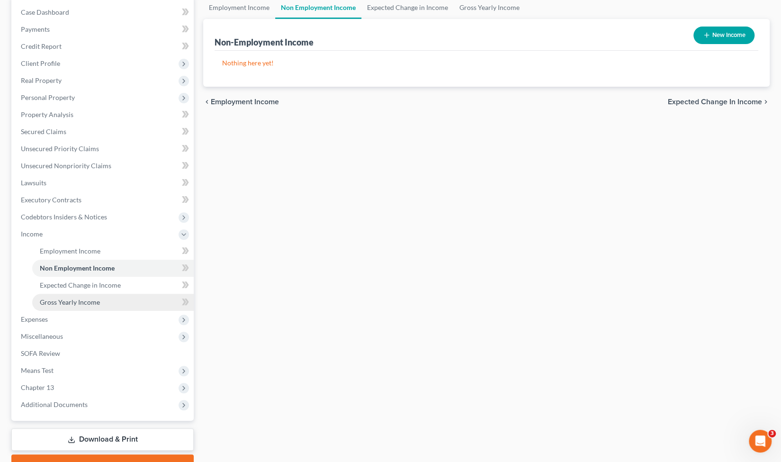
click at [115, 303] on link "Gross Yearly Income" at bounding box center [112, 301] width 161 height 17
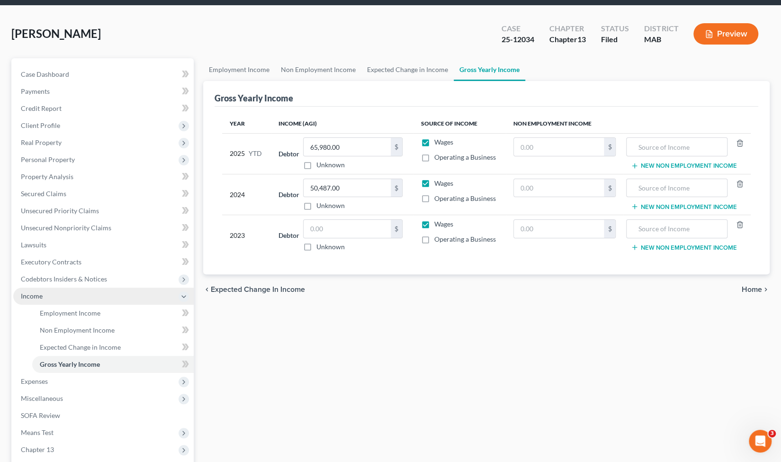
scroll to position [36, 0]
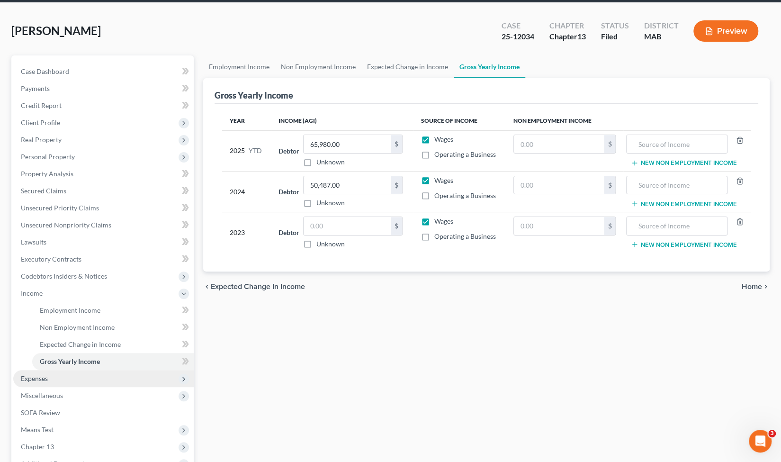
click at [55, 380] on span "Expenses" at bounding box center [103, 378] width 180 height 17
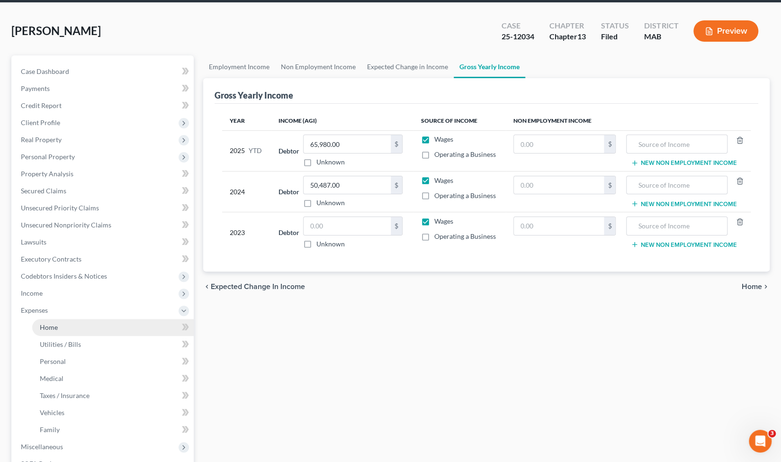
click at [61, 329] on link "Home" at bounding box center [112, 327] width 161 height 17
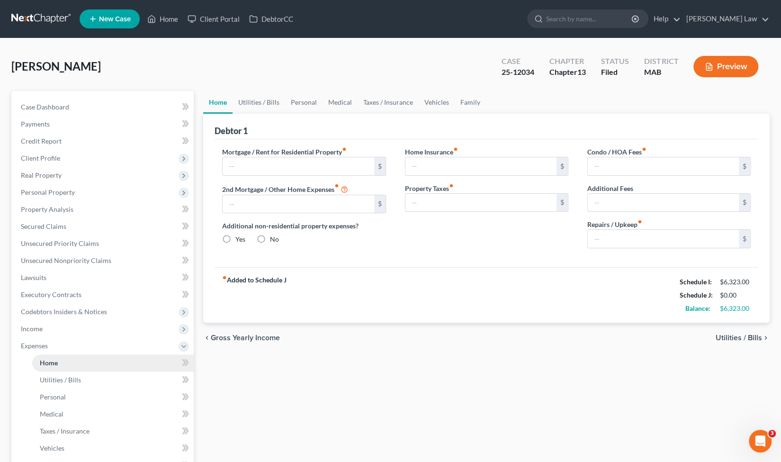
type input "3,493.00"
type input "363.00"
radio input "true"
type input "267.00"
type input "0.00"
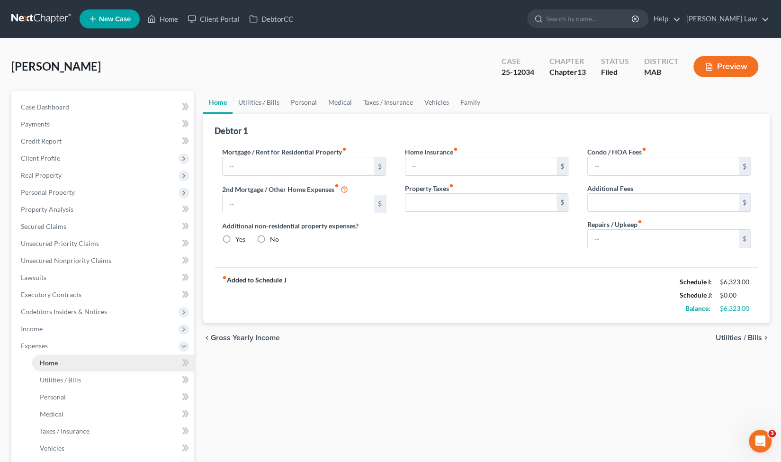
type input "0.00"
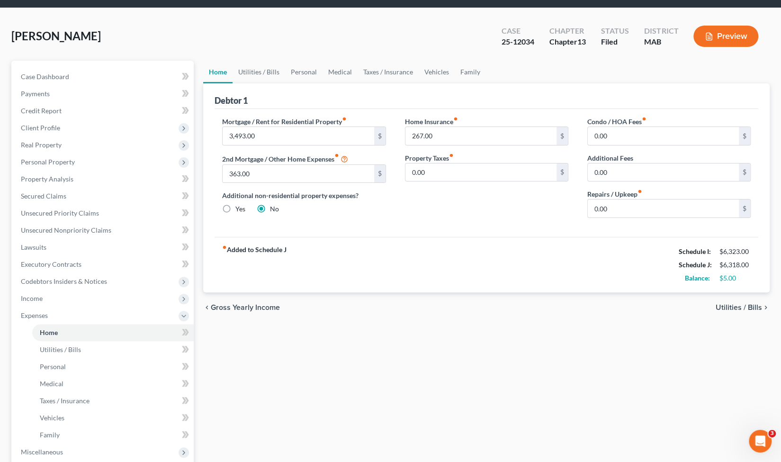
scroll to position [37, 0]
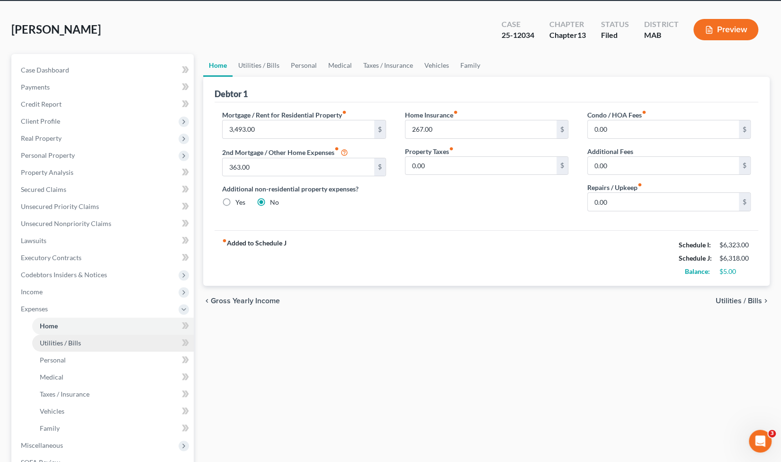
click at [126, 340] on link "Utilities / Bills" at bounding box center [112, 342] width 161 height 17
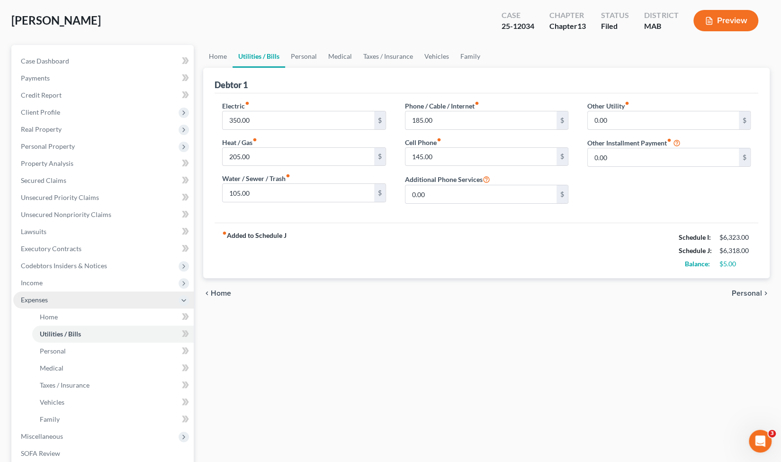
scroll to position [46, 0]
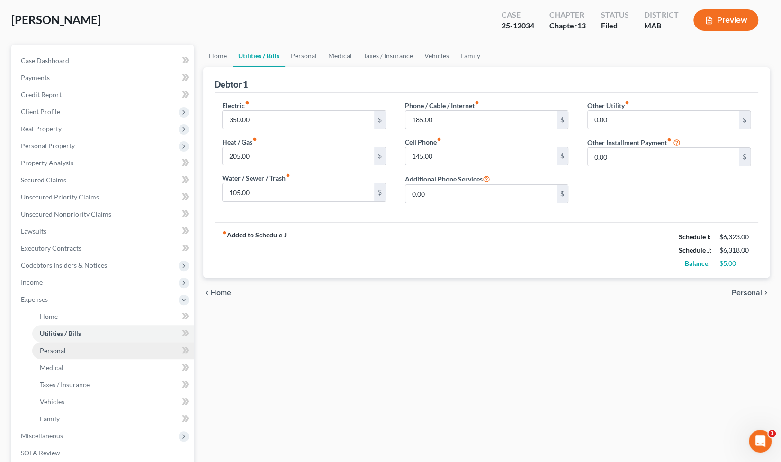
click at [75, 349] on link "Personal" at bounding box center [112, 350] width 161 height 17
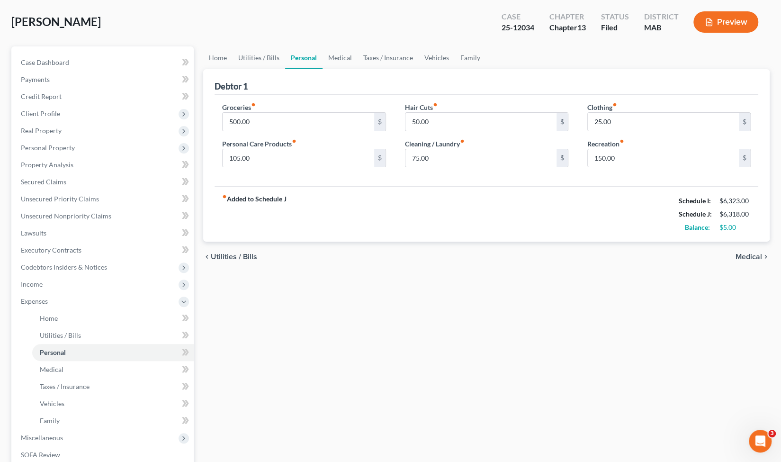
scroll to position [60, 0]
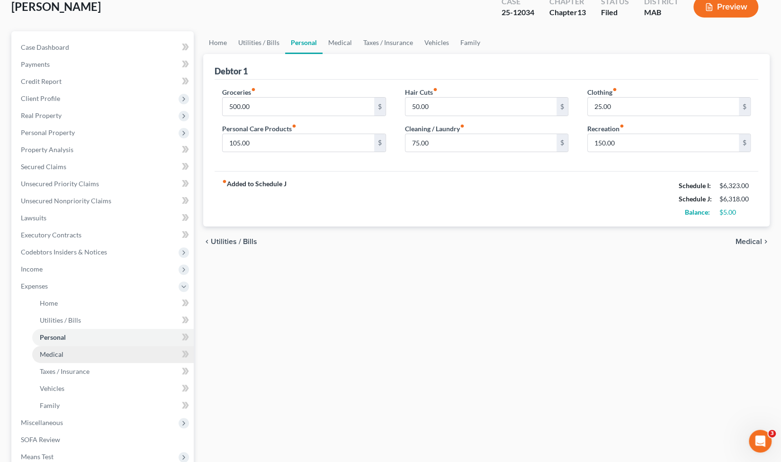
click at [103, 348] on link "Medical" at bounding box center [112, 354] width 161 height 17
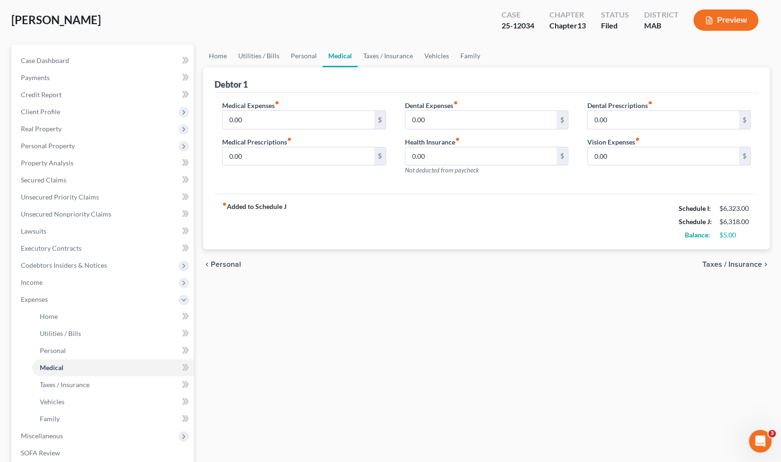
scroll to position [51, 0]
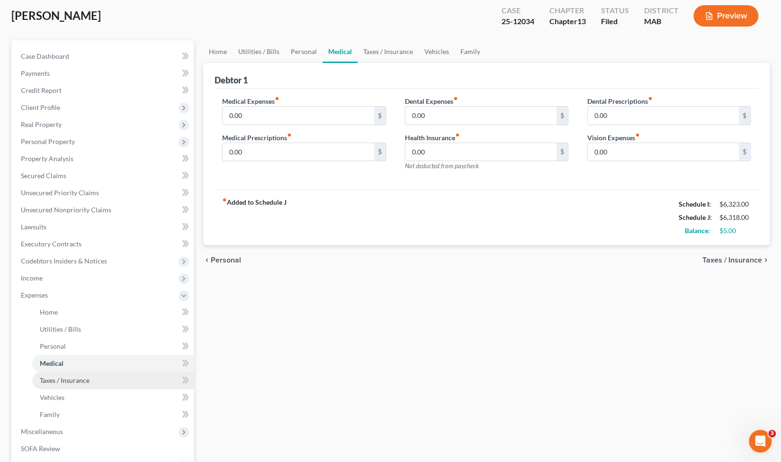
click at [107, 383] on link "Taxes / Insurance" at bounding box center [112, 380] width 161 height 17
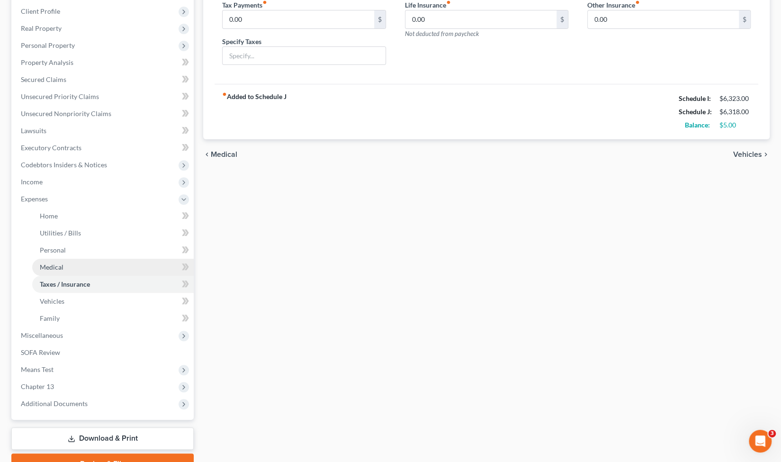
scroll to position [147, 0]
click at [298, 20] on input "0.00" at bounding box center [297, 19] width 151 height 18
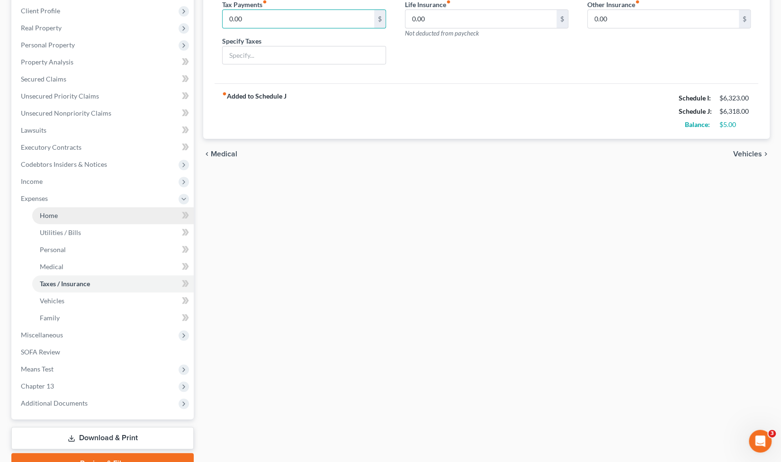
click at [96, 220] on link "Home" at bounding box center [112, 215] width 161 height 17
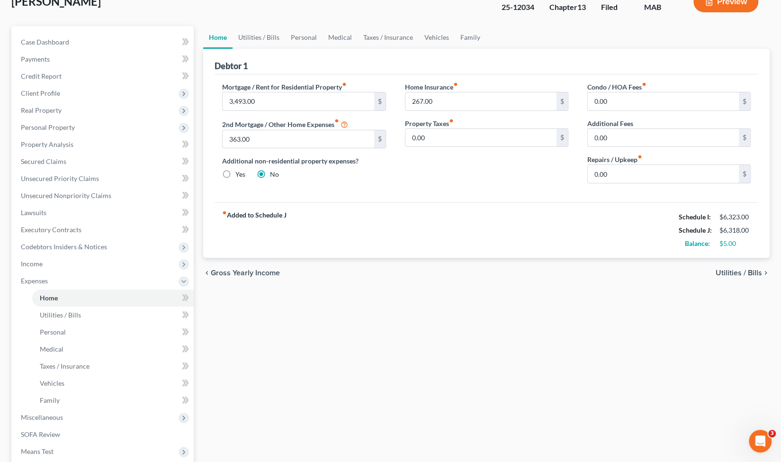
scroll to position [65, 0]
click at [96, 312] on link "Utilities / Bills" at bounding box center [112, 314] width 161 height 17
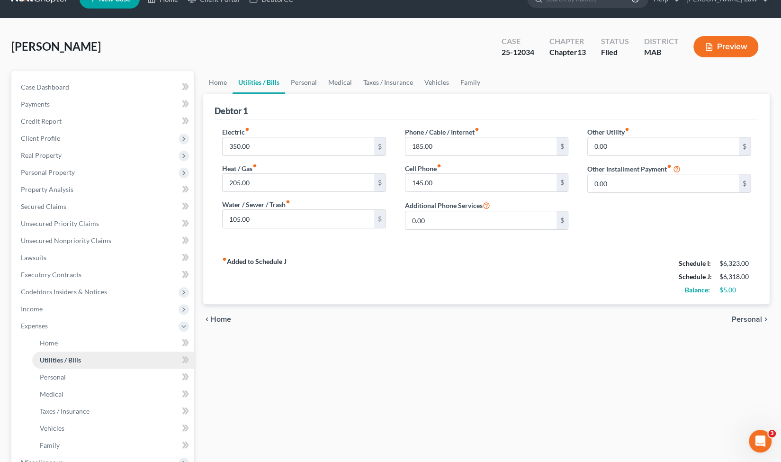
scroll to position [41, 0]
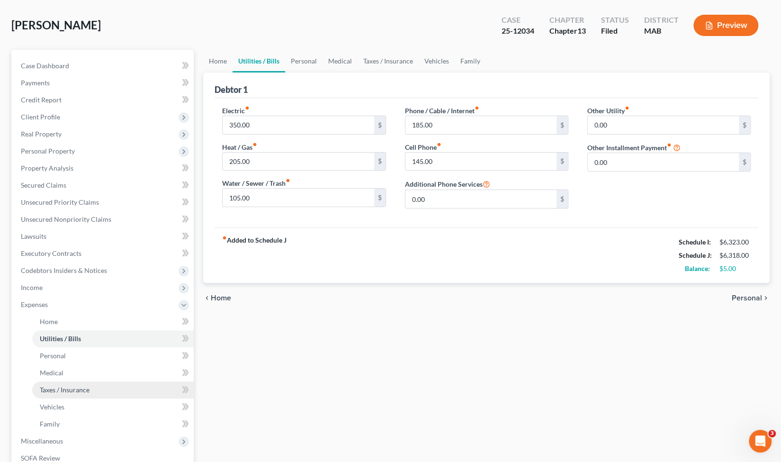
click at [84, 386] on span "Taxes / Insurance" at bounding box center [65, 389] width 50 height 8
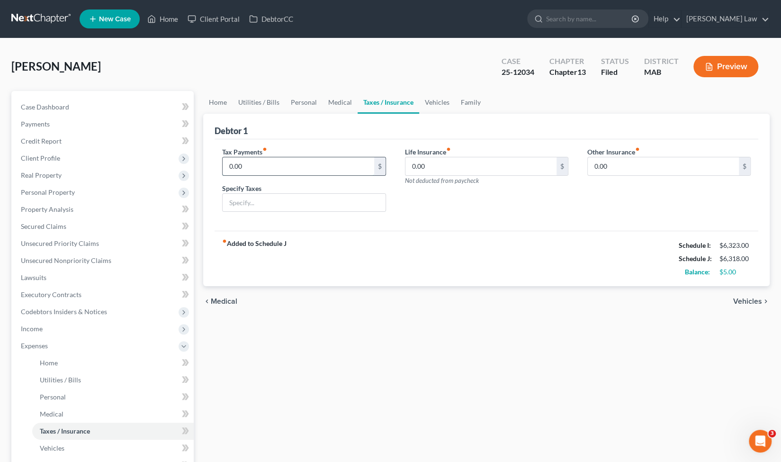
click at [269, 167] on input "0.00" at bounding box center [297, 166] width 151 height 18
type input "1"
type input "2"
click at [208, 339] on div "Home Utilities / Bills Personal Medical Taxes / Insurance Vehicles Family Debto…" at bounding box center [486, 356] width 576 height 530
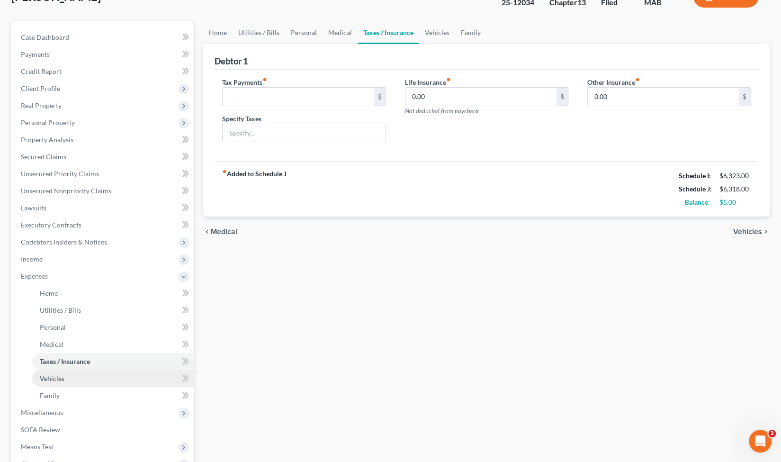
click at [113, 380] on link "Vehicles" at bounding box center [112, 378] width 161 height 17
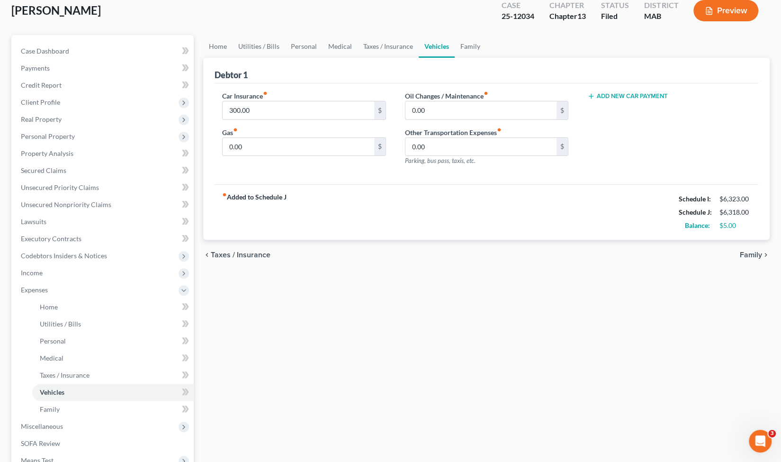
scroll to position [60, 0]
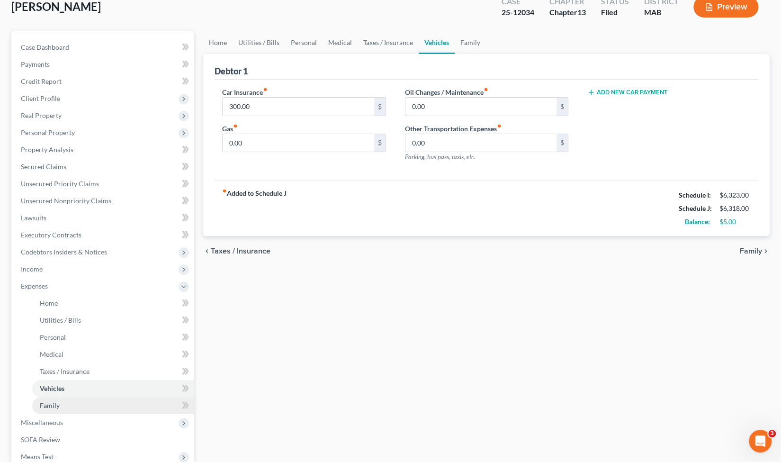
click at [93, 402] on link "Family" at bounding box center [112, 405] width 161 height 17
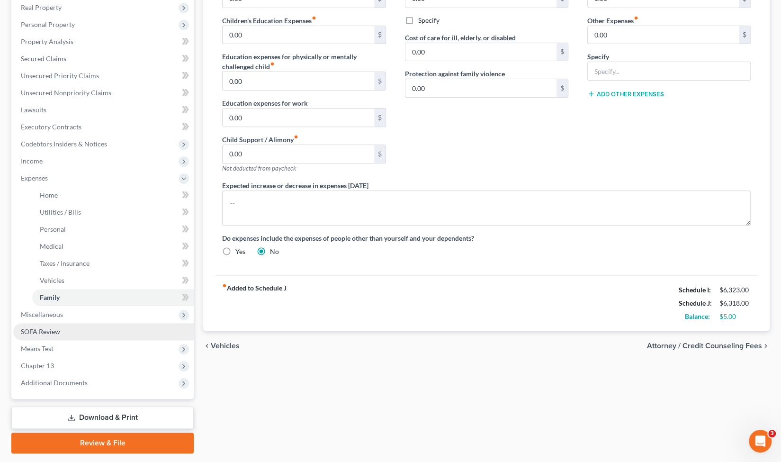
scroll to position [194, 0]
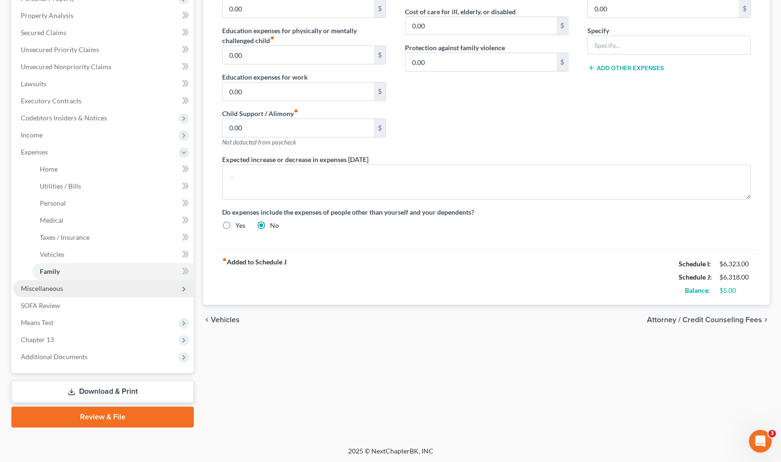
click at [129, 290] on span "Miscellaneous" at bounding box center [103, 288] width 180 height 17
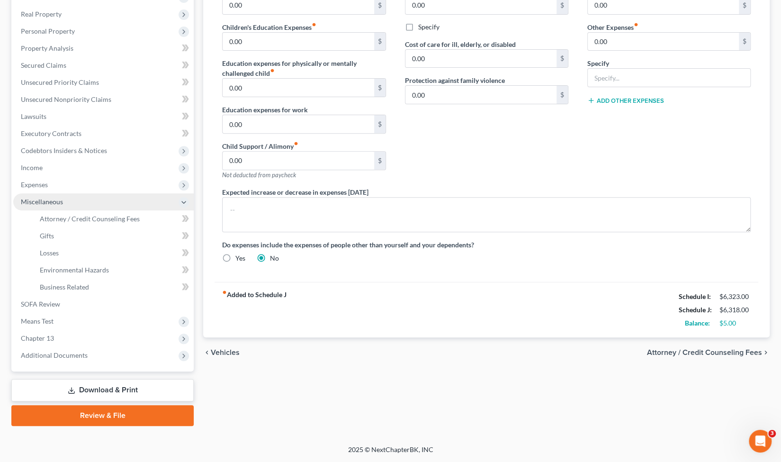
scroll to position [160, 0]
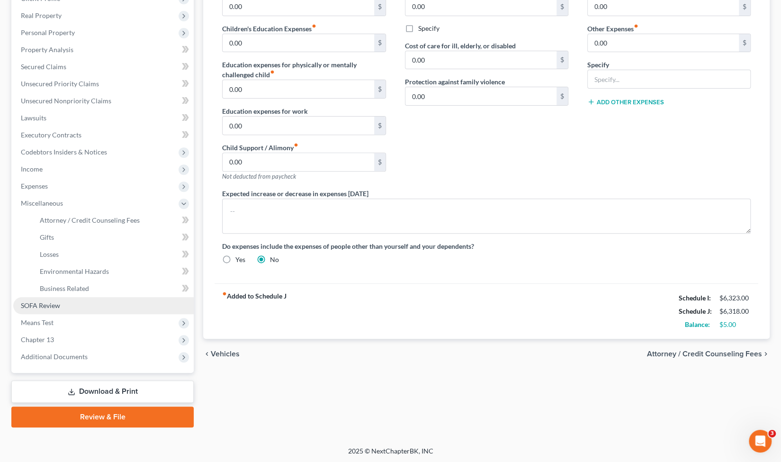
click at [112, 305] on link "SOFA Review" at bounding box center [103, 305] width 180 height 17
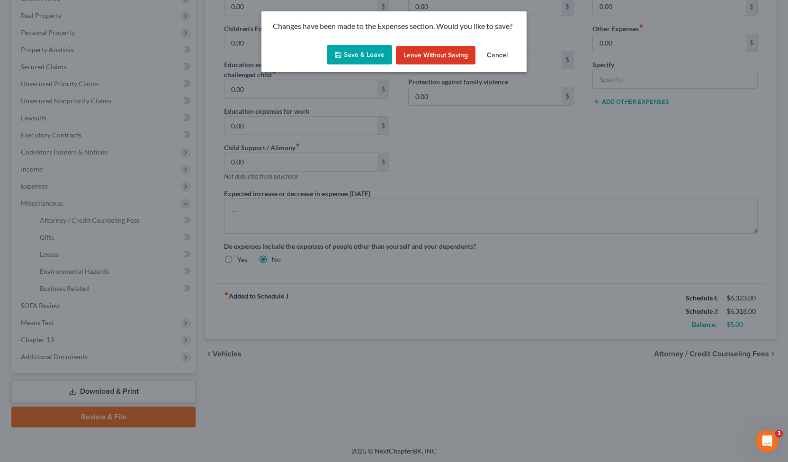
click at [503, 53] on button "Cancel" at bounding box center [497, 55] width 36 height 19
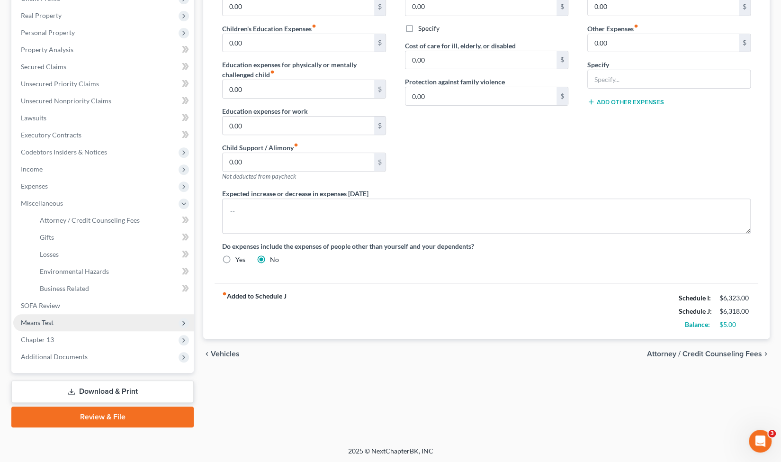
click at [101, 321] on span "Means Test" at bounding box center [103, 322] width 180 height 17
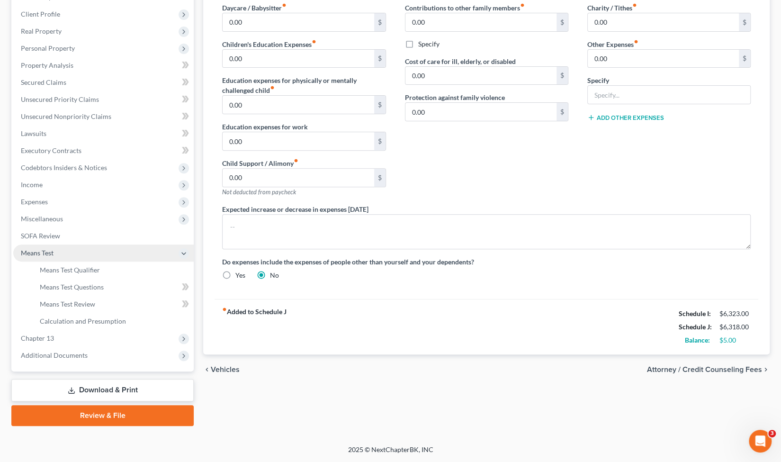
scroll to position [142, 0]
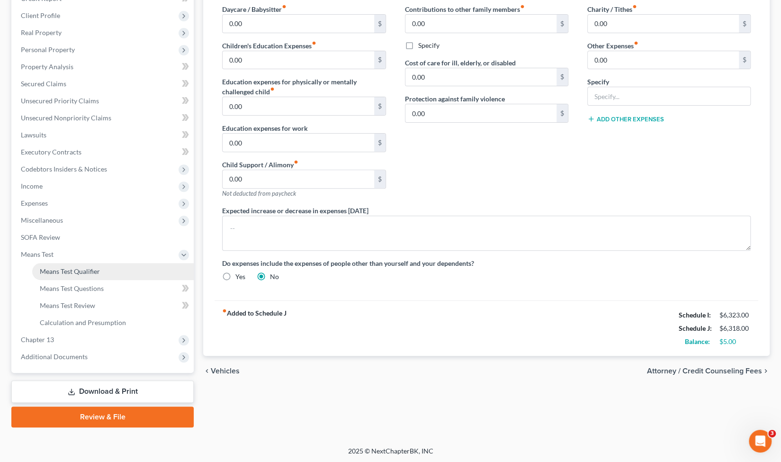
click at [91, 270] on span "Means Test Qualifier" at bounding box center [70, 271] width 60 height 8
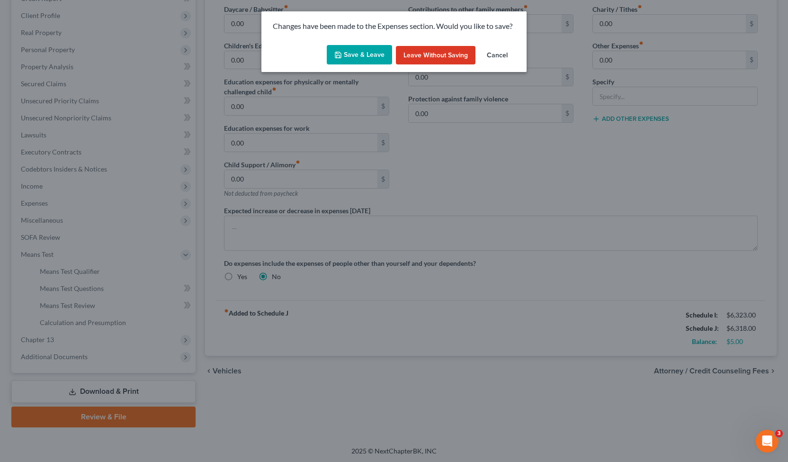
click at [370, 56] on button "Save & Leave" at bounding box center [359, 55] width 65 height 20
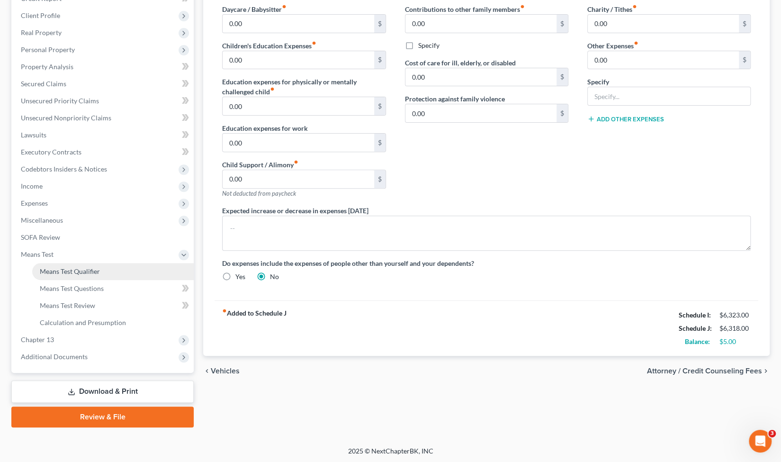
click at [114, 271] on link "Means Test Qualifier" at bounding box center [112, 271] width 161 height 17
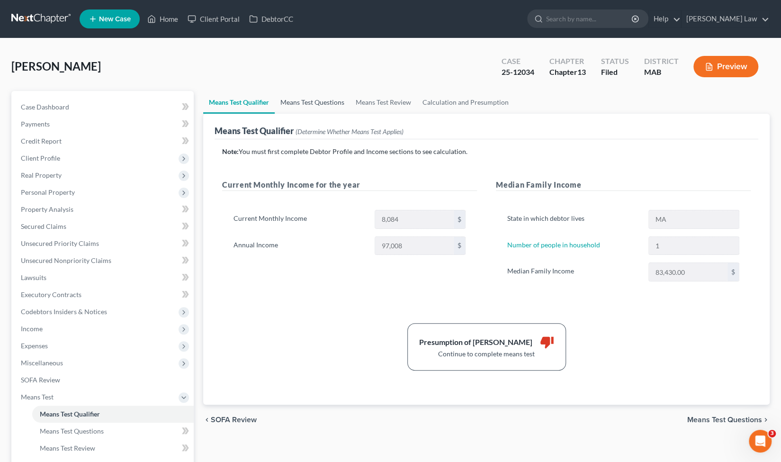
click at [326, 106] on link "Means Test Questions" at bounding box center [312, 102] width 75 height 23
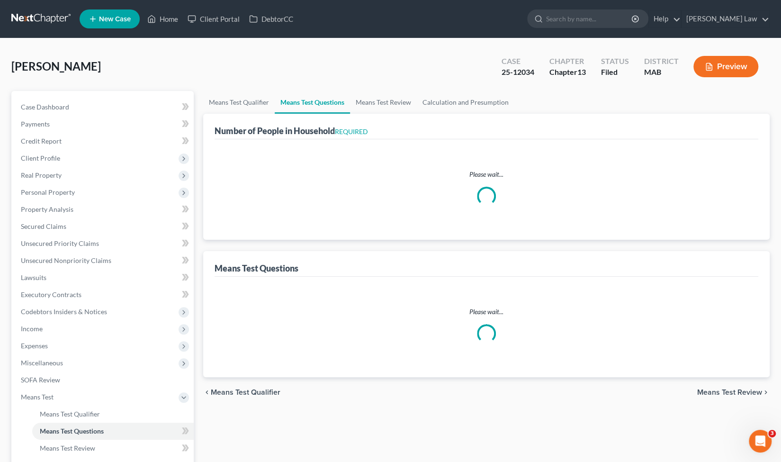
select select "0"
select select "60"
select select "0"
select select "60"
select select "0"
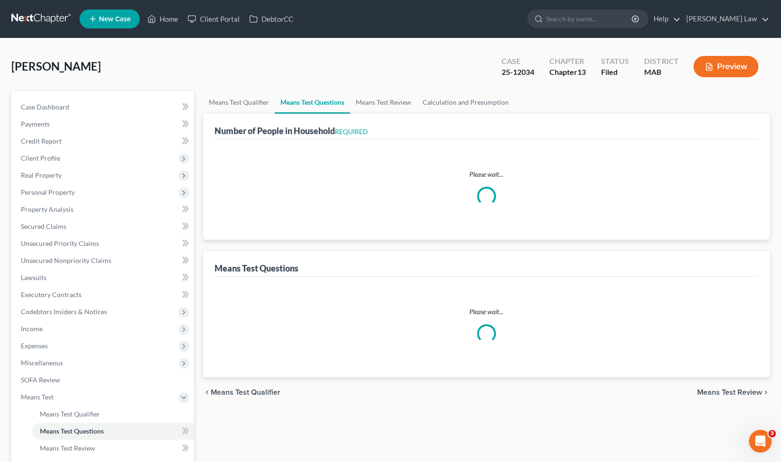
select select "60"
select select "0"
select select "60"
select select "1"
select select "2"
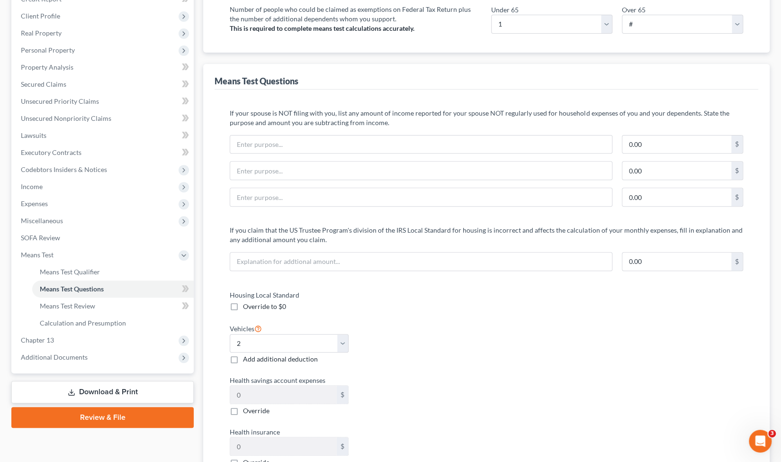
scroll to position [138, 0]
